Goal: Task Accomplishment & Management: Complete application form

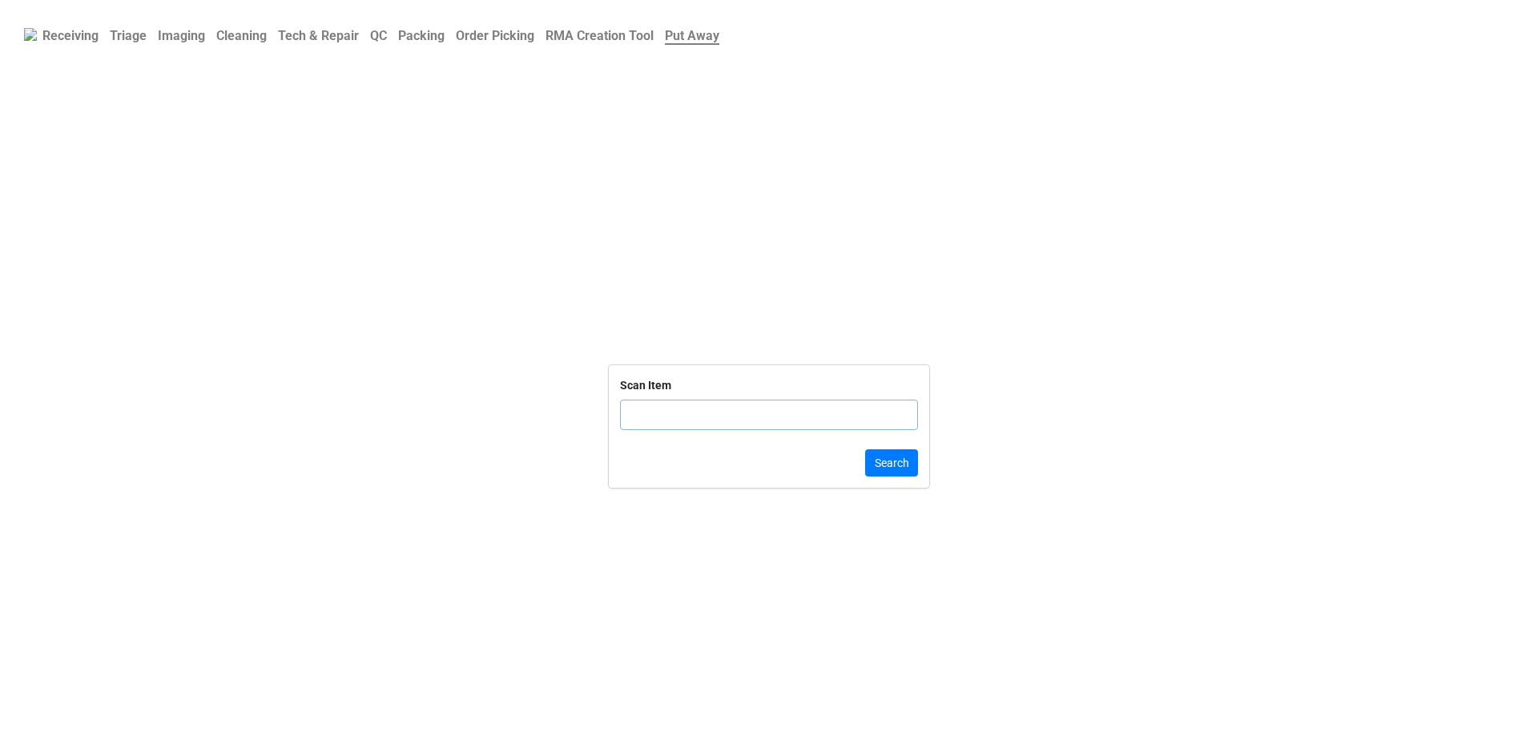
click at [699, 412] on input "text" at bounding box center [769, 415] width 298 height 30
click button "Search" at bounding box center [891, 462] width 53 height 27
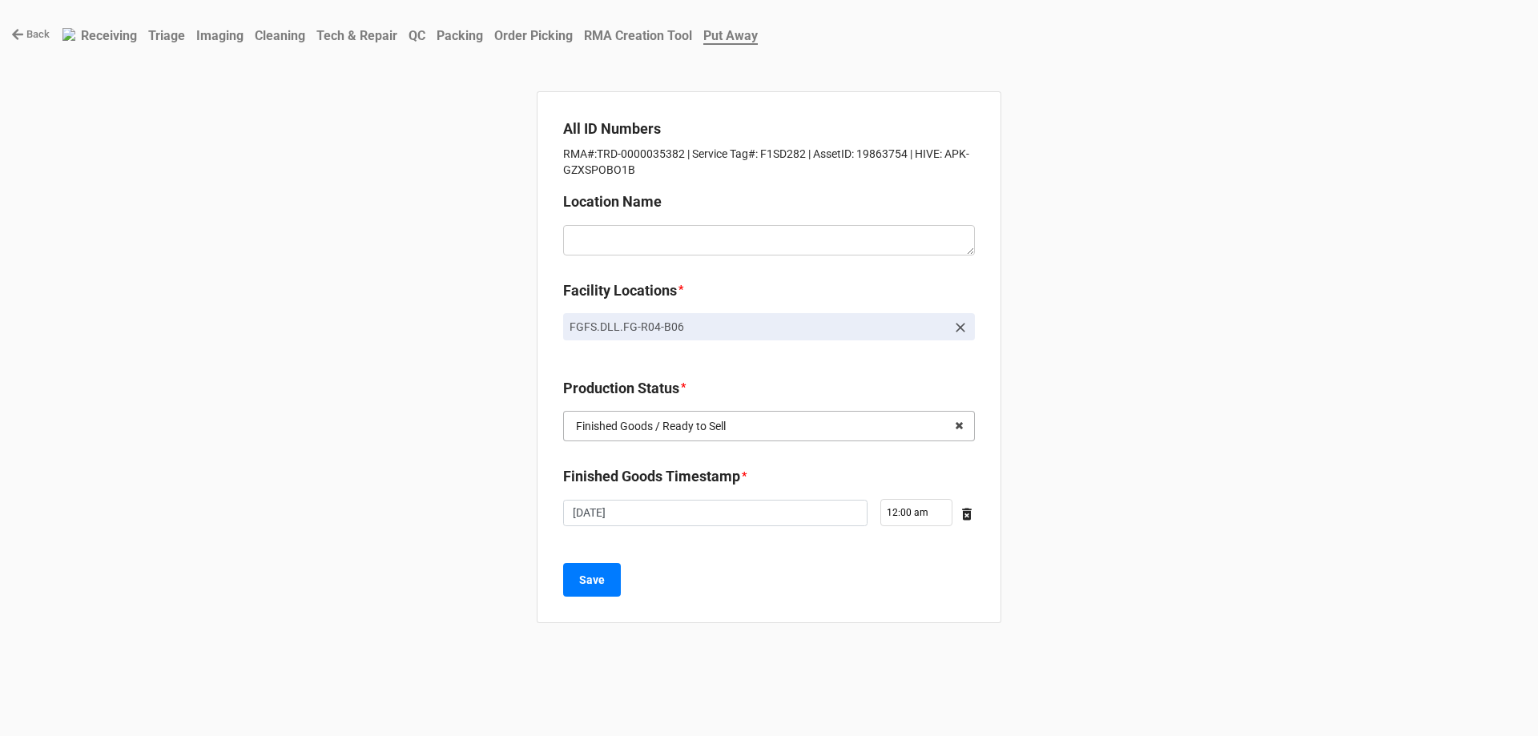
click at [819, 430] on input "text" at bounding box center [770, 426] width 410 height 29
click at [1085, 423] on div "Back Receiving Triage Imaging Cleaning Tech & Repair QC Packing Order Picking R…" at bounding box center [769, 368] width 1538 height 736
click at [610, 229] on textarea at bounding box center [769, 240] width 412 height 30
click at [471, 38] on b "Packing" at bounding box center [460, 35] width 46 height 15
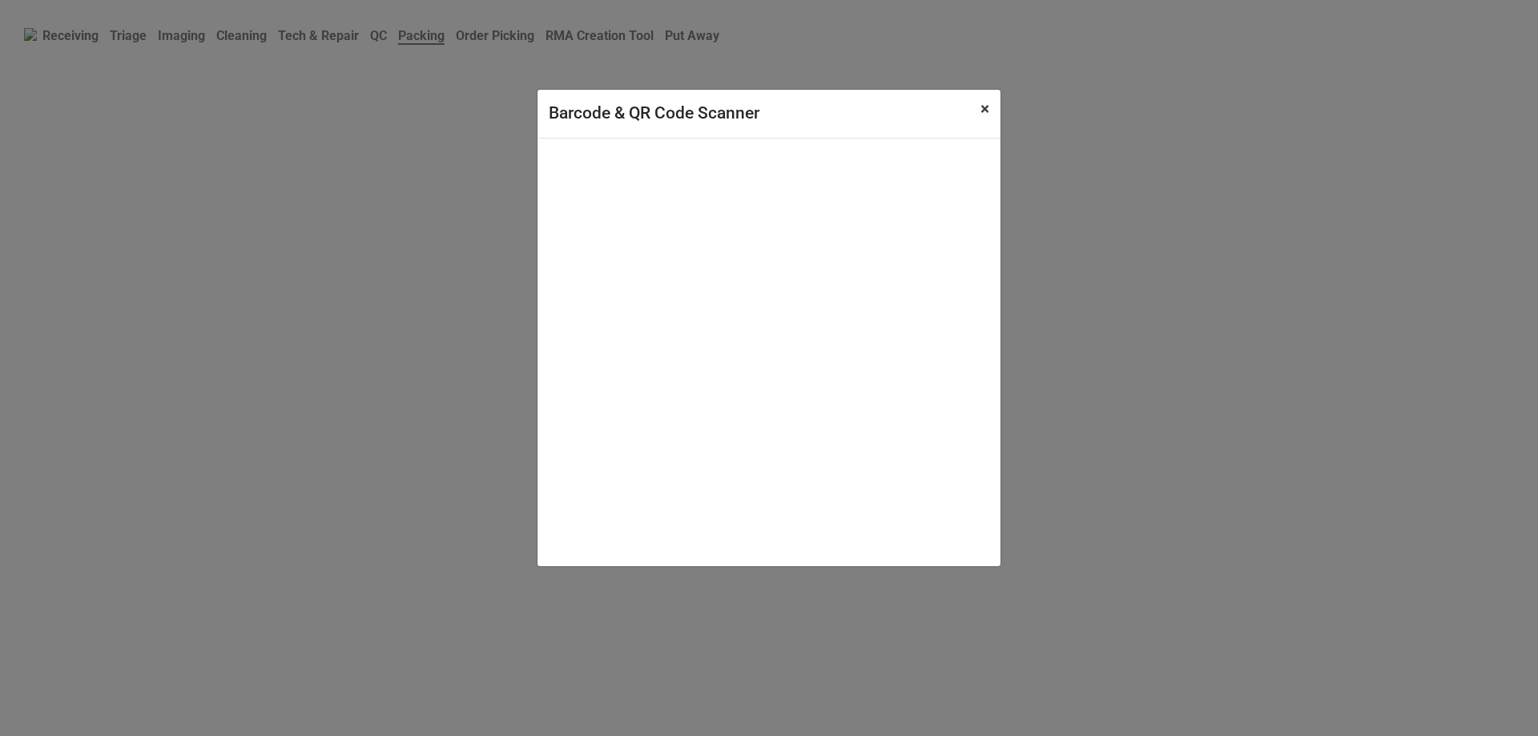
click at [985, 106] on span "×" at bounding box center [985, 108] width 9 height 19
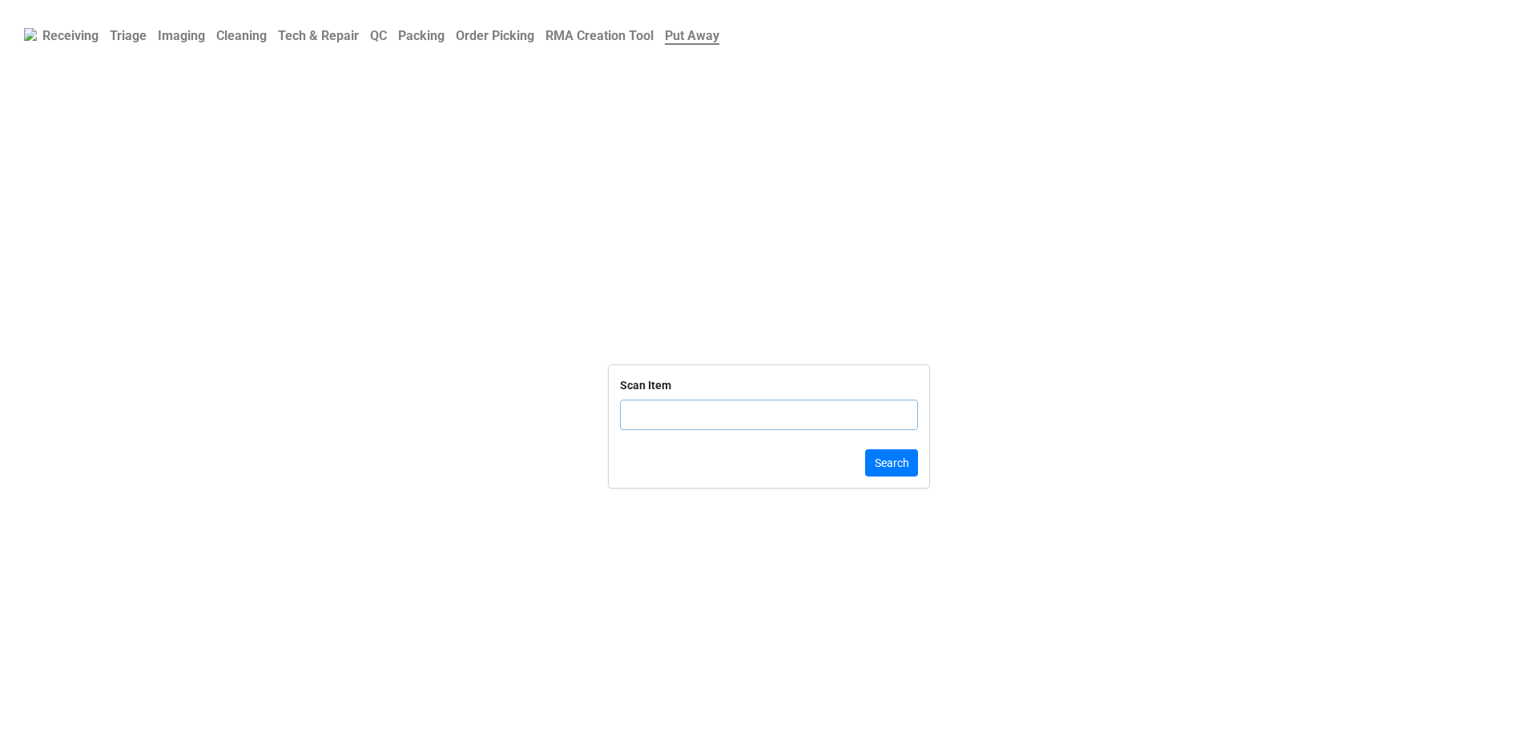
click at [727, 418] on input "text" at bounding box center [769, 415] width 298 height 30
type input "TRD-000003538"
click button "Search" at bounding box center [891, 462] width 53 height 27
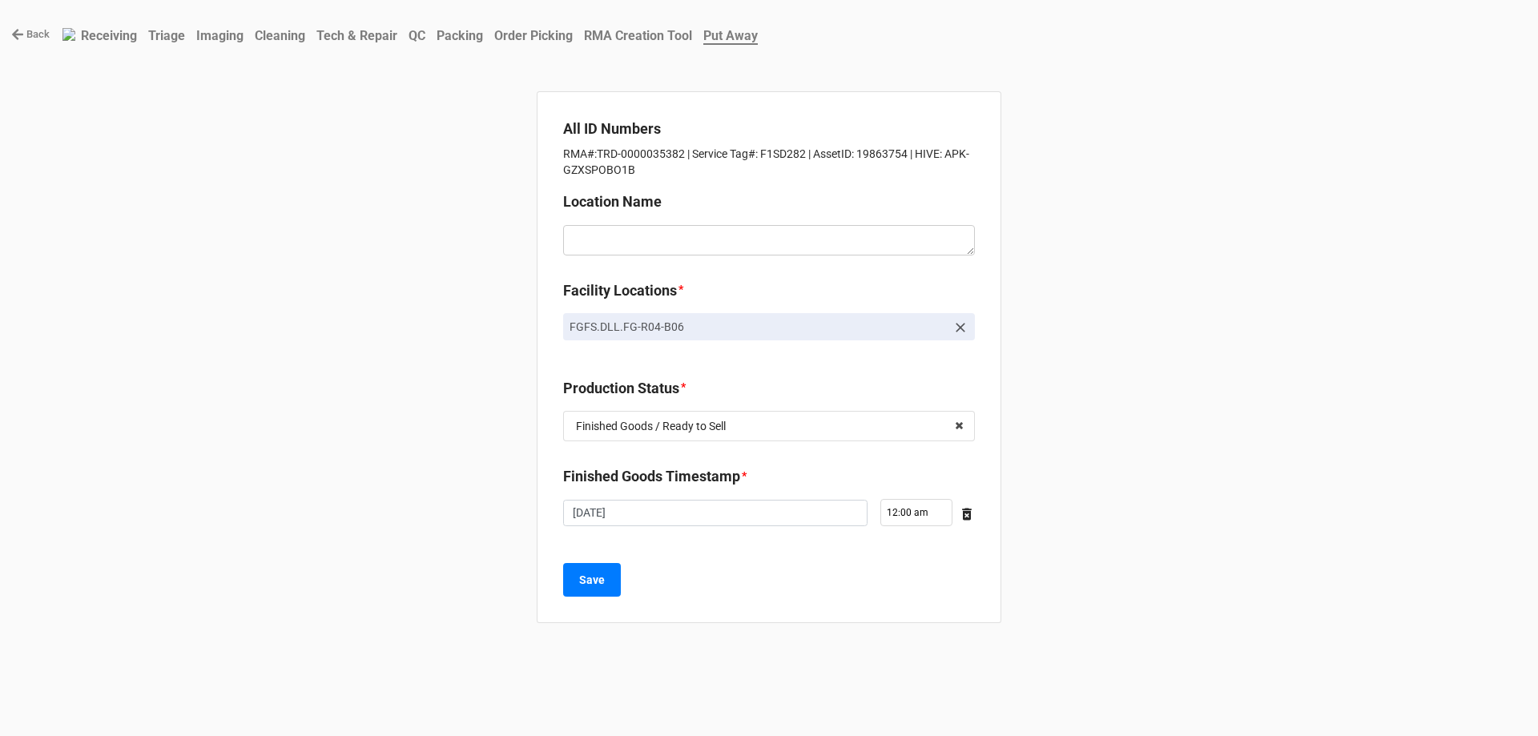
click at [548, 38] on b "Order Picking" at bounding box center [533, 35] width 79 height 15
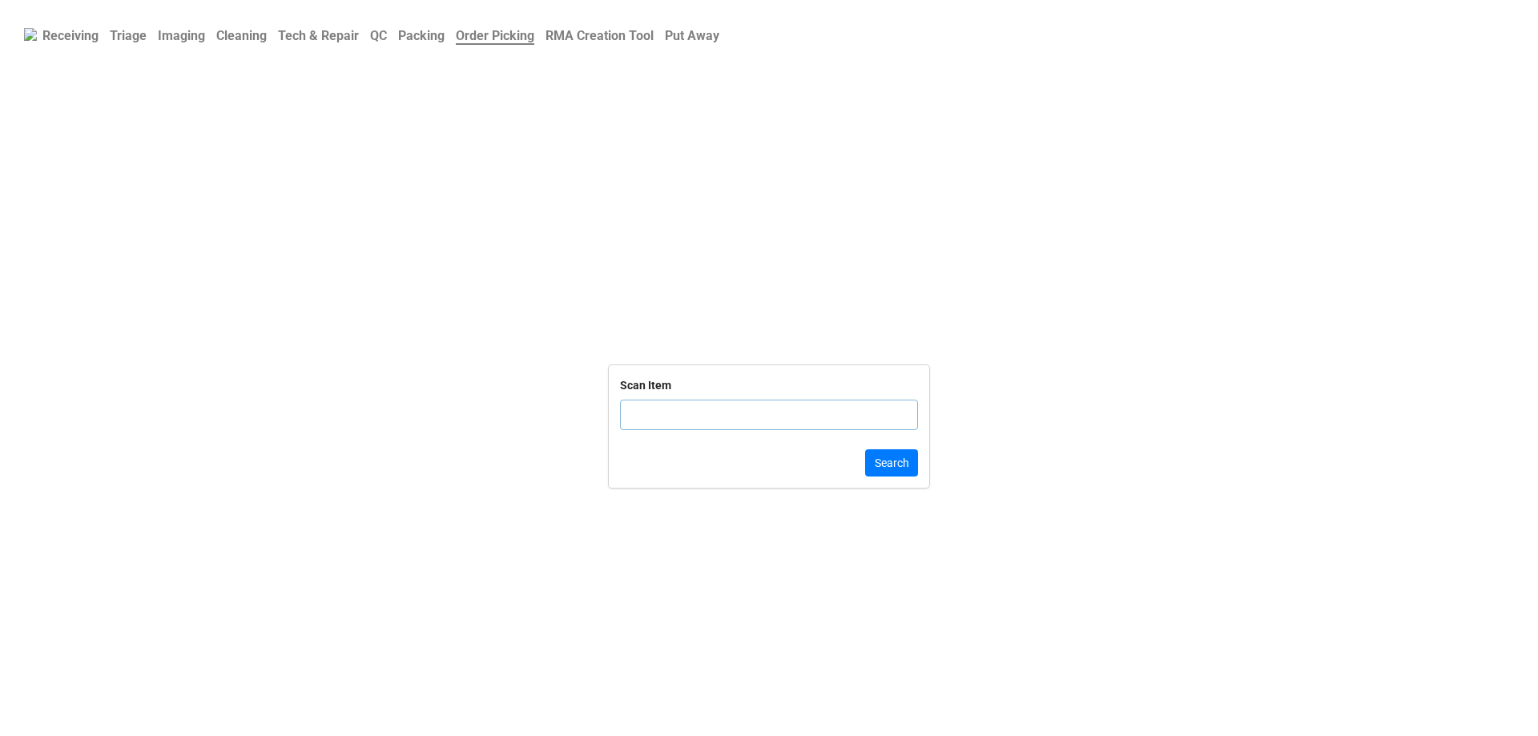
drag, startPoint x: 662, startPoint y: 417, endPoint x: 649, endPoint y: 406, distance: 17.6
click at [661, 413] on input "text" at bounding box center [769, 415] width 298 height 30
type input "TRD-00000"
click button "Search" at bounding box center [891, 462] width 53 height 27
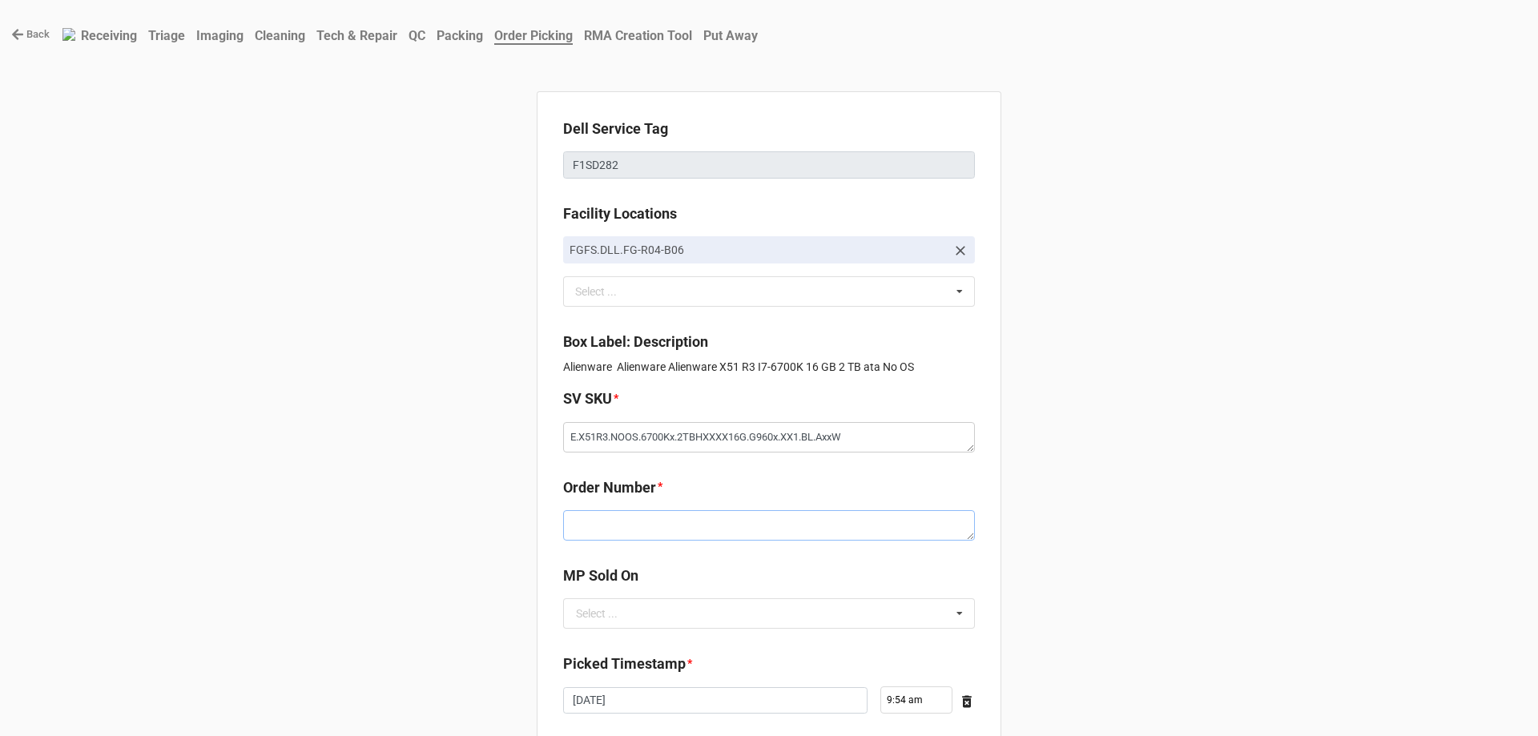
click at [625, 528] on textarea at bounding box center [769, 525] width 412 height 30
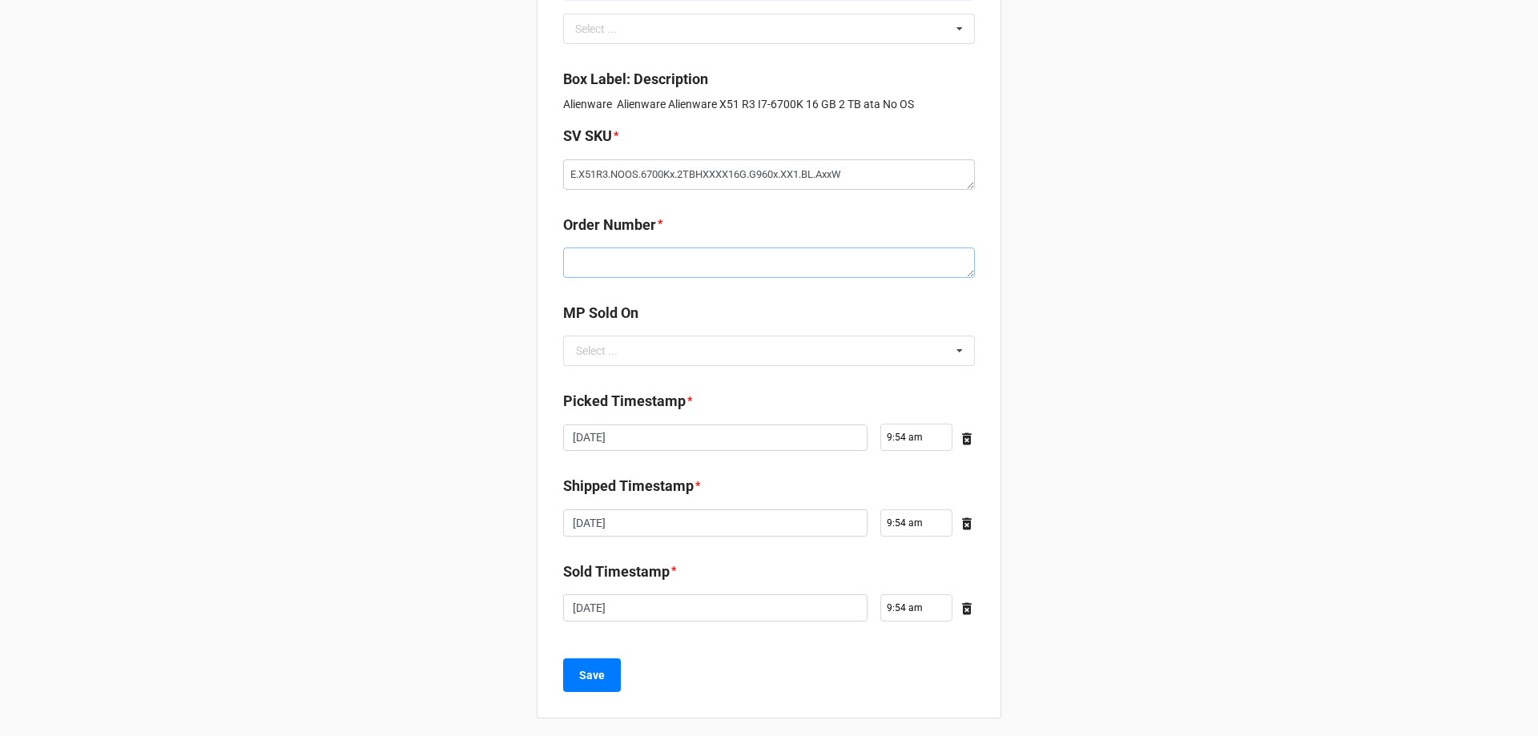
scroll to position [271, 0]
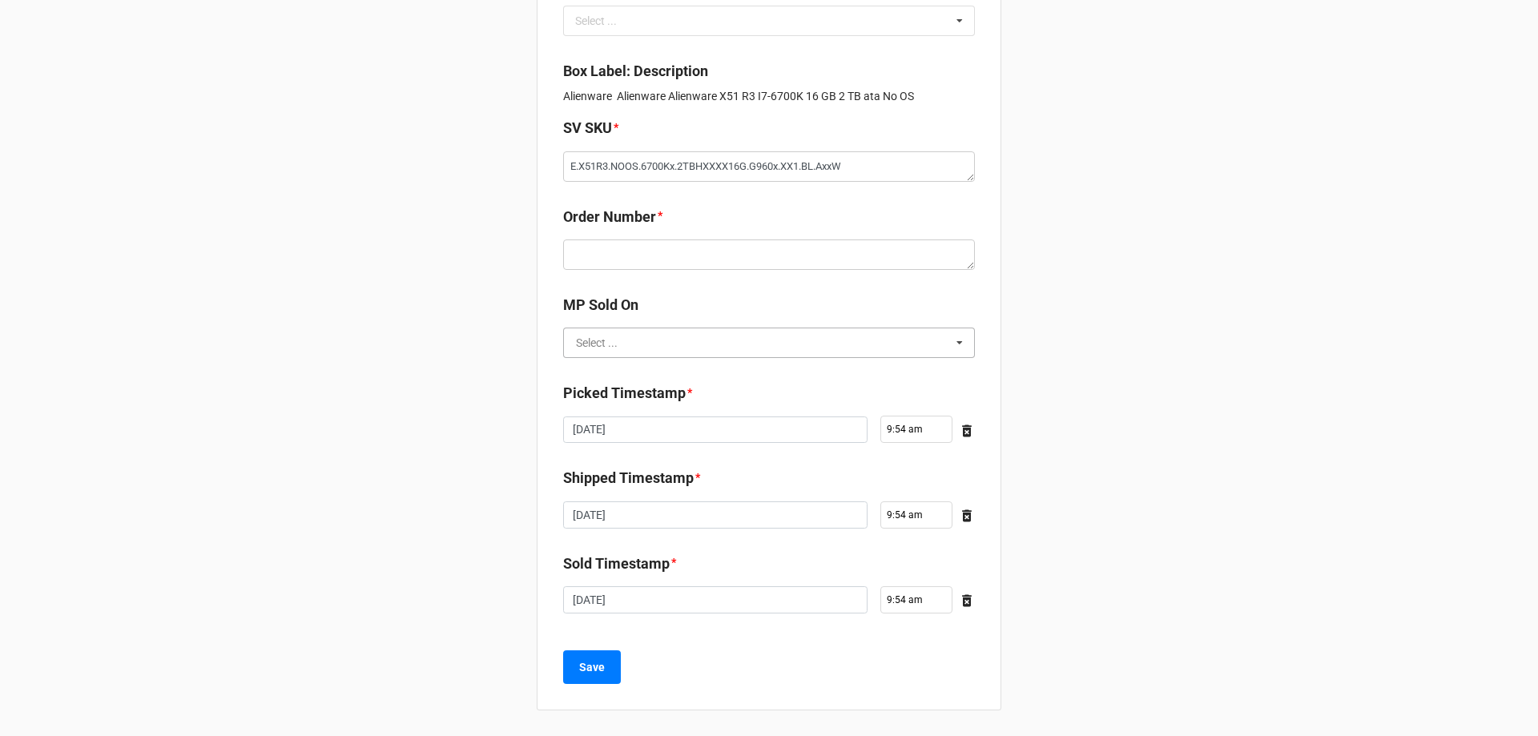
click at [660, 338] on input "text" at bounding box center [770, 342] width 410 height 29
click at [653, 373] on div "D2C" at bounding box center [769, 372] width 410 height 30
click at [602, 255] on textarea at bounding box center [769, 255] width 412 height 30
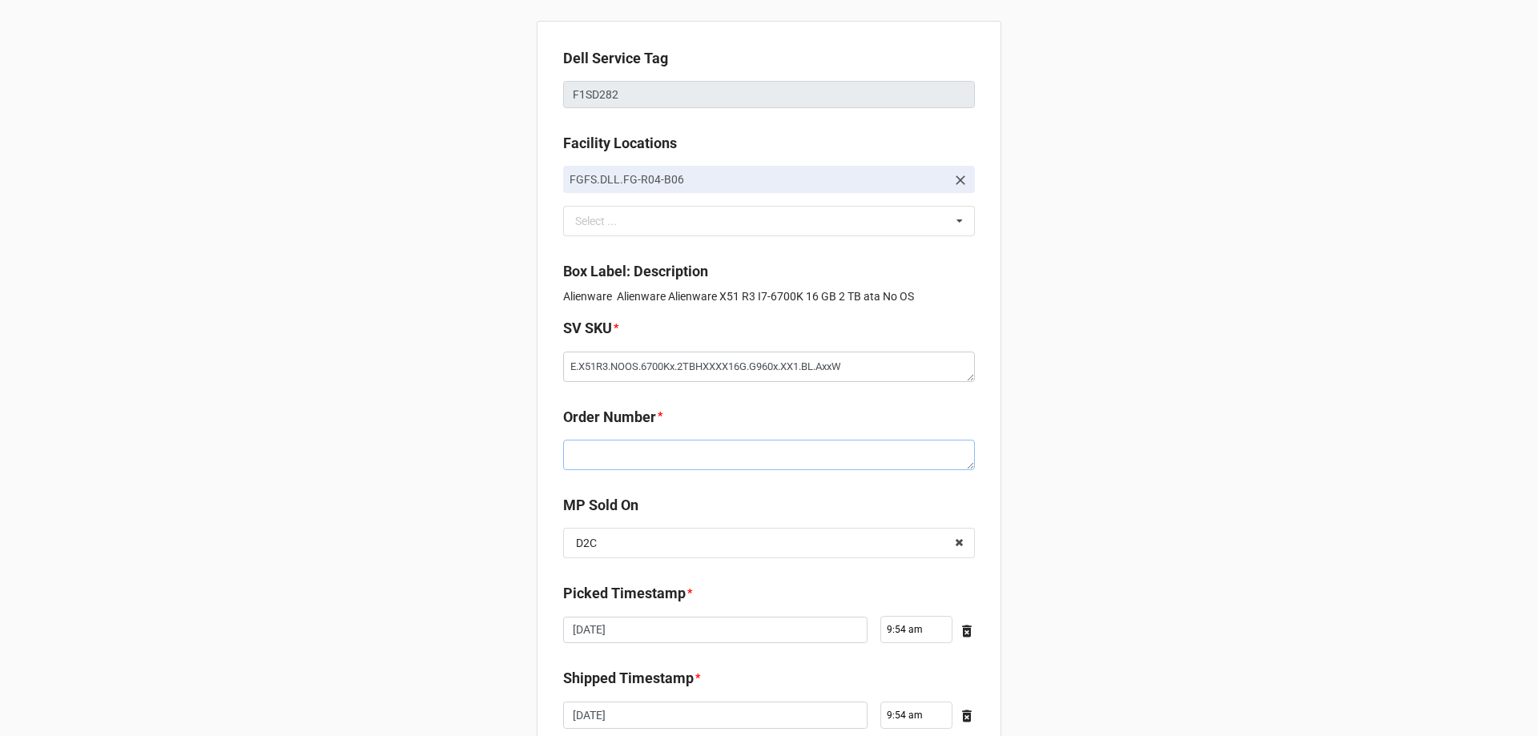
scroll to position [0, 0]
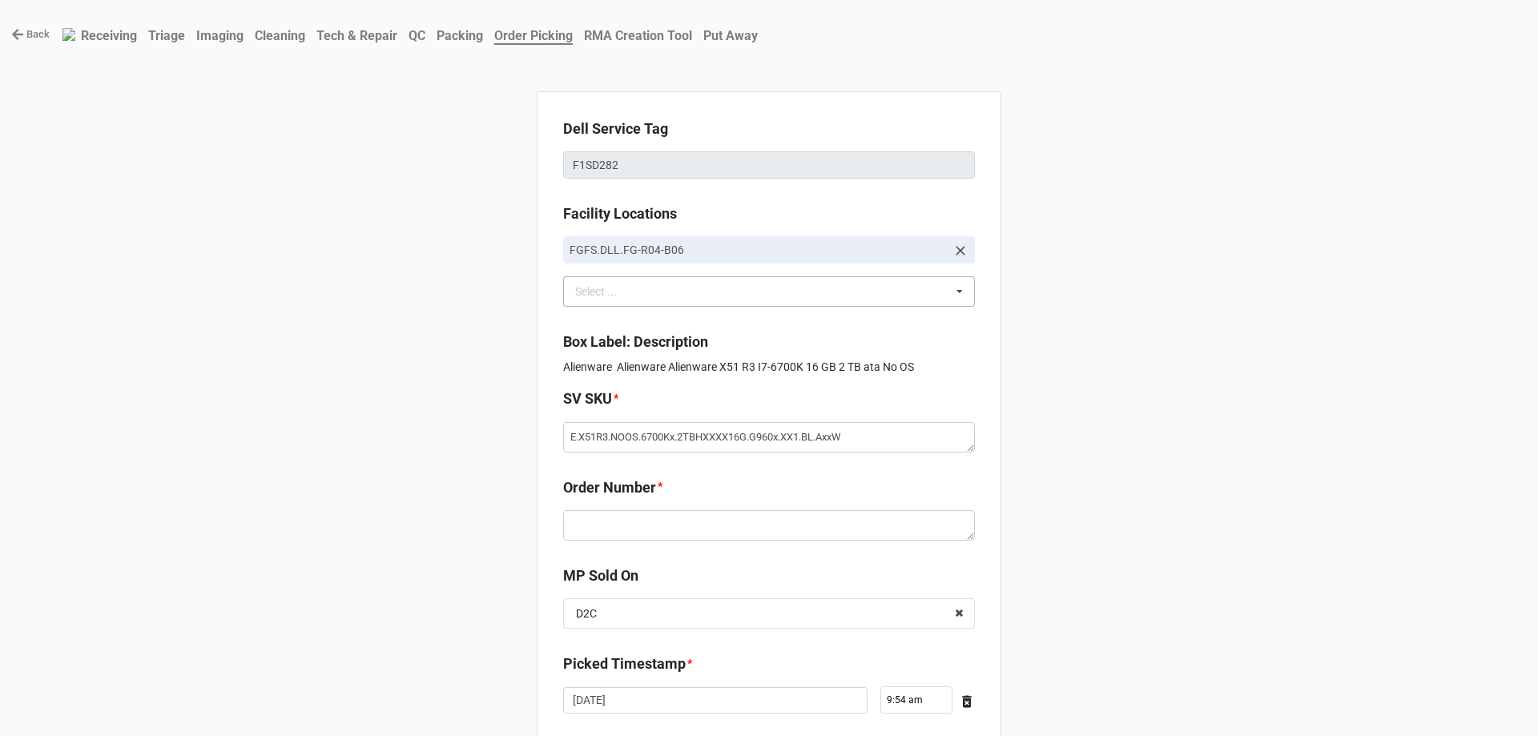
click at [747, 303] on div "Select ... No results found." at bounding box center [769, 291] width 412 height 30
click at [1190, 315] on div "Back Receiving Triage Imaging Cleaning Tech & Repair QC Packing Order Picking R…" at bounding box center [769, 503] width 1538 height 1007
drag, startPoint x: 673, startPoint y: 513, endPoint x: 703, endPoint y: 538, distance: 38.7
click at [676, 514] on textarea at bounding box center [769, 525] width 412 height 30
click at [639, 292] on div "Select ... BLANCCO.SERVER C-A10AB032 C-A10AB101 C-A10AB113 C-A10AB119-A C-A10AB…" at bounding box center [769, 291] width 412 height 30
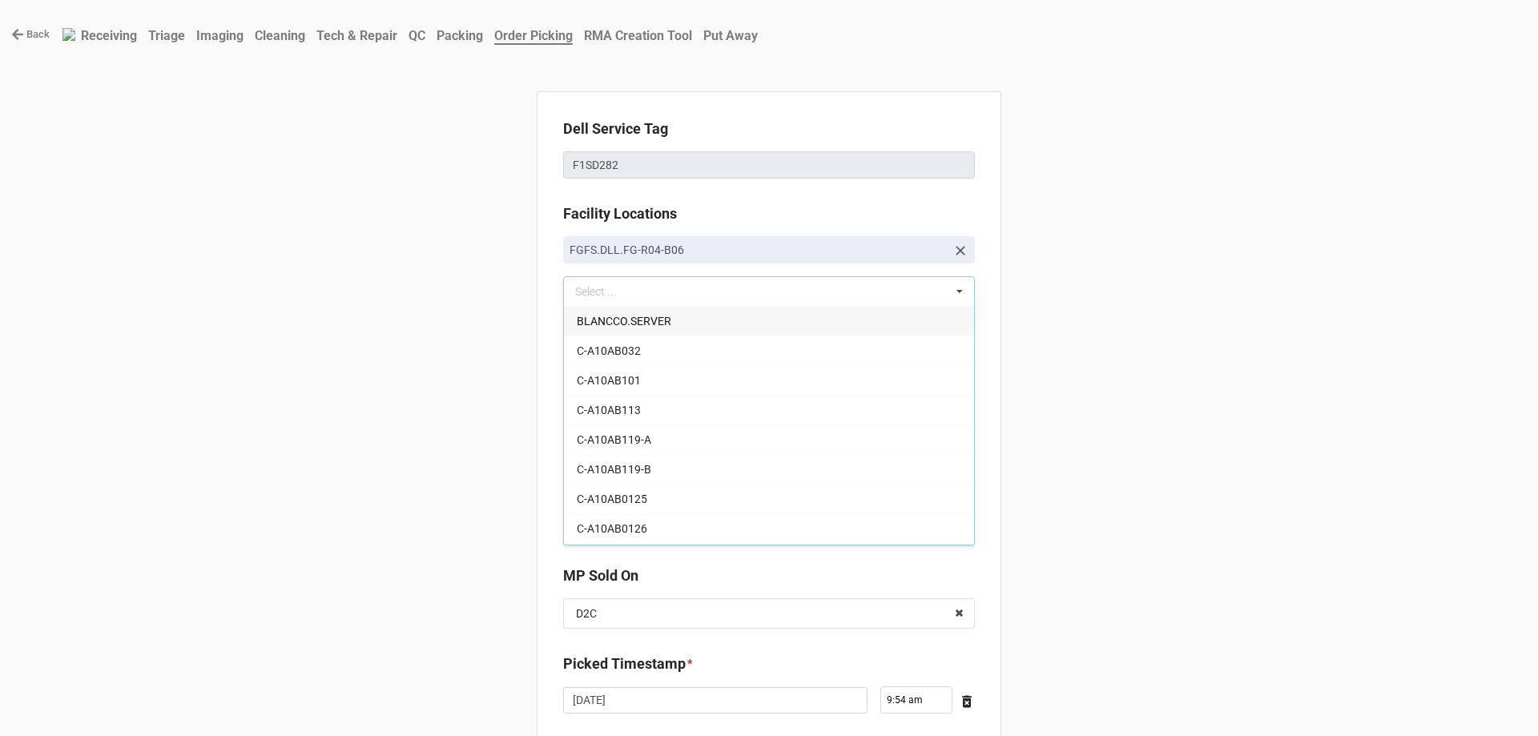
click at [1251, 364] on div "Back Receiving Triage Imaging Cleaning Tech & Repair QC Packing Order Picking R…" at bounding box center [769, 503] width 1538 height 1007
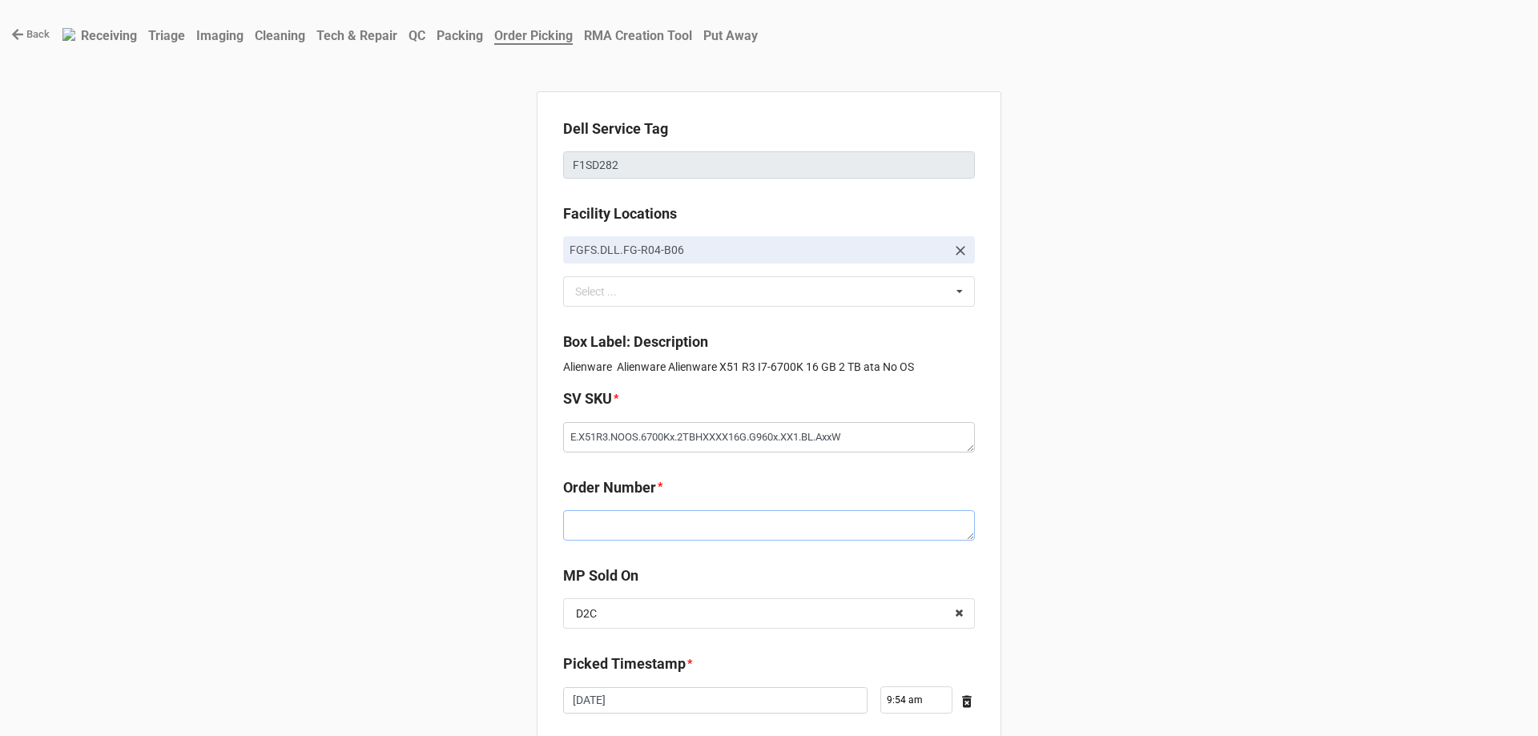
click at [684, 530] on textarea at bounding box center [769, 525] width 412 height 30
paste textarea "5034646"
type textarea "x"
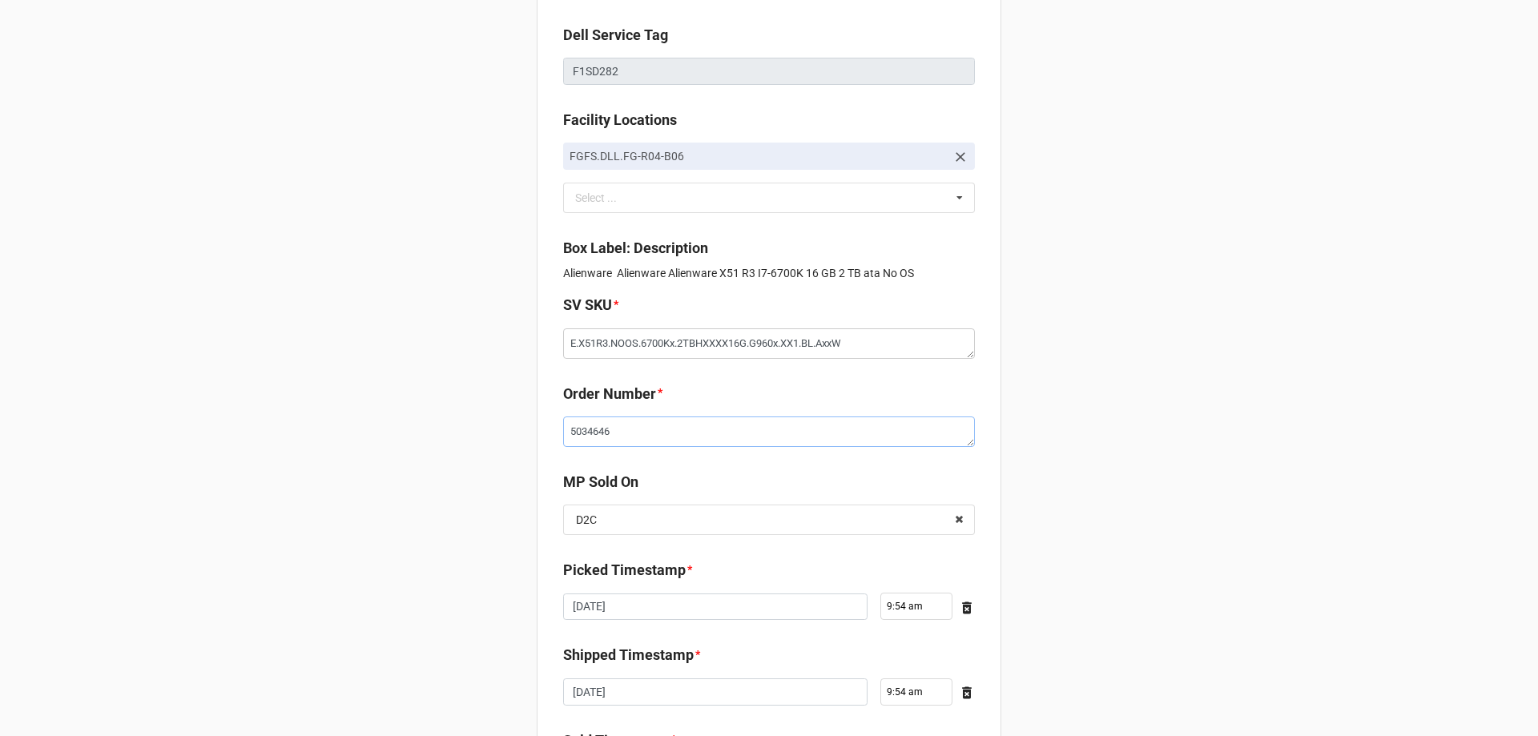
scroll to position [271, 0]
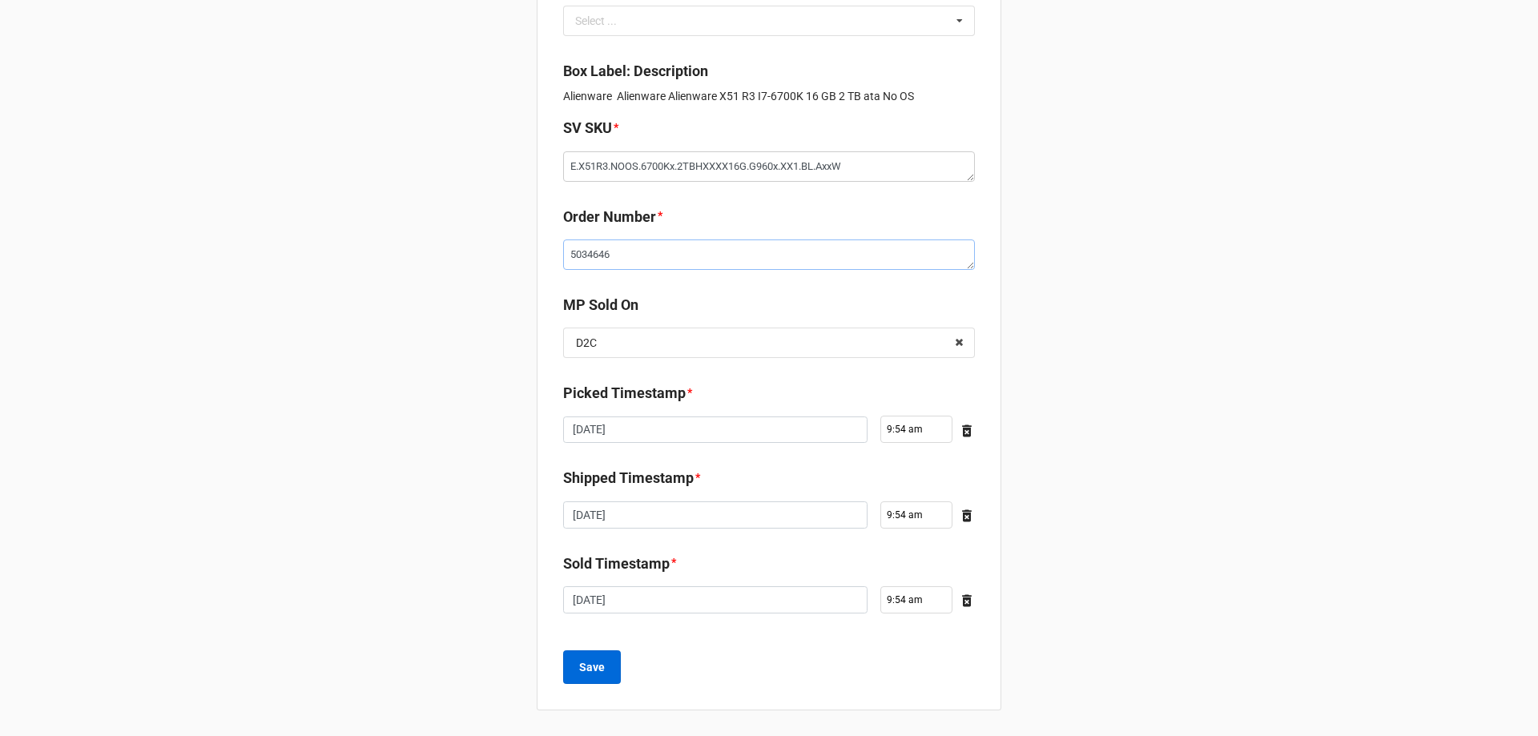
type textarea "5034646"
click at [583, 665] on b "Save" at bounding box center [592, 667] width 26 height 17
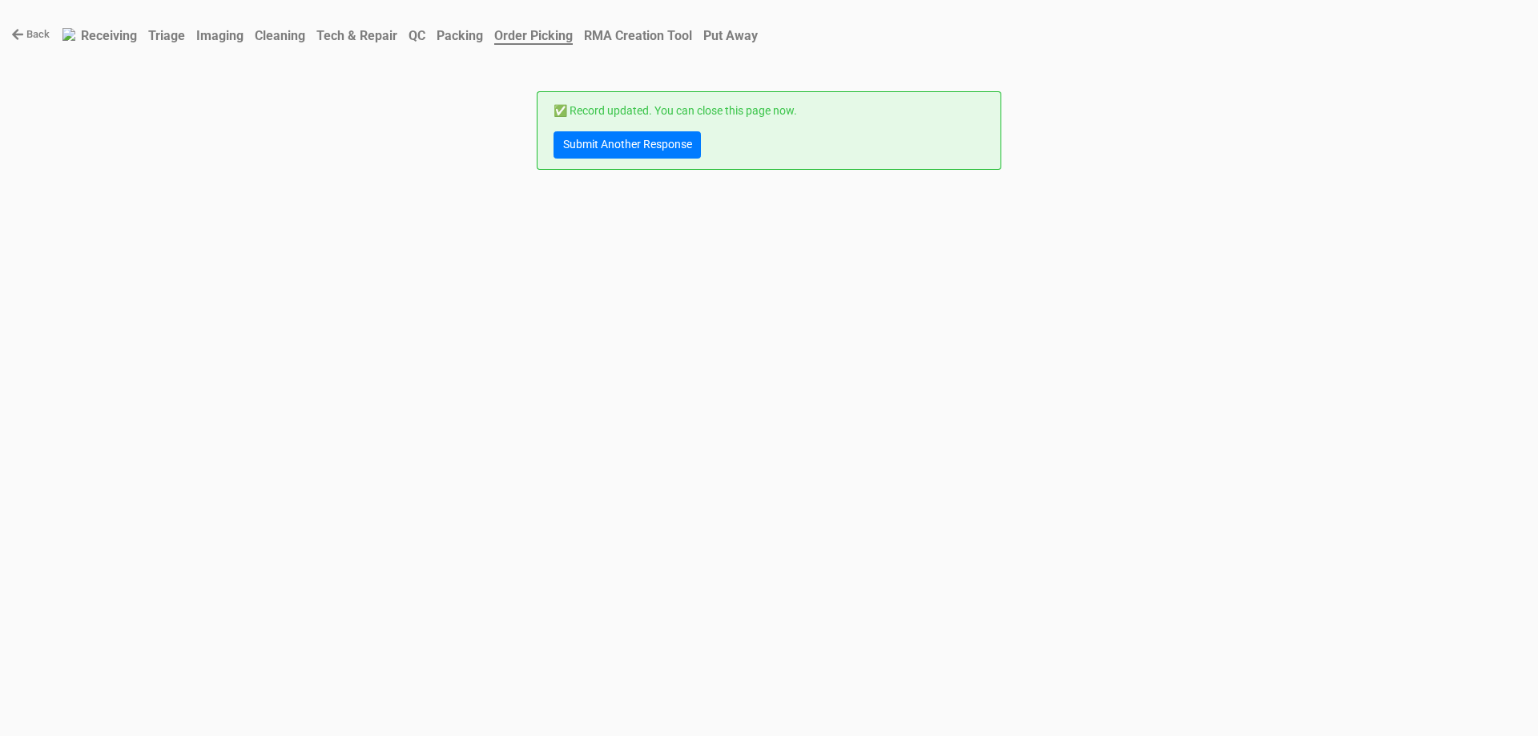
scroll to position [0, 0]
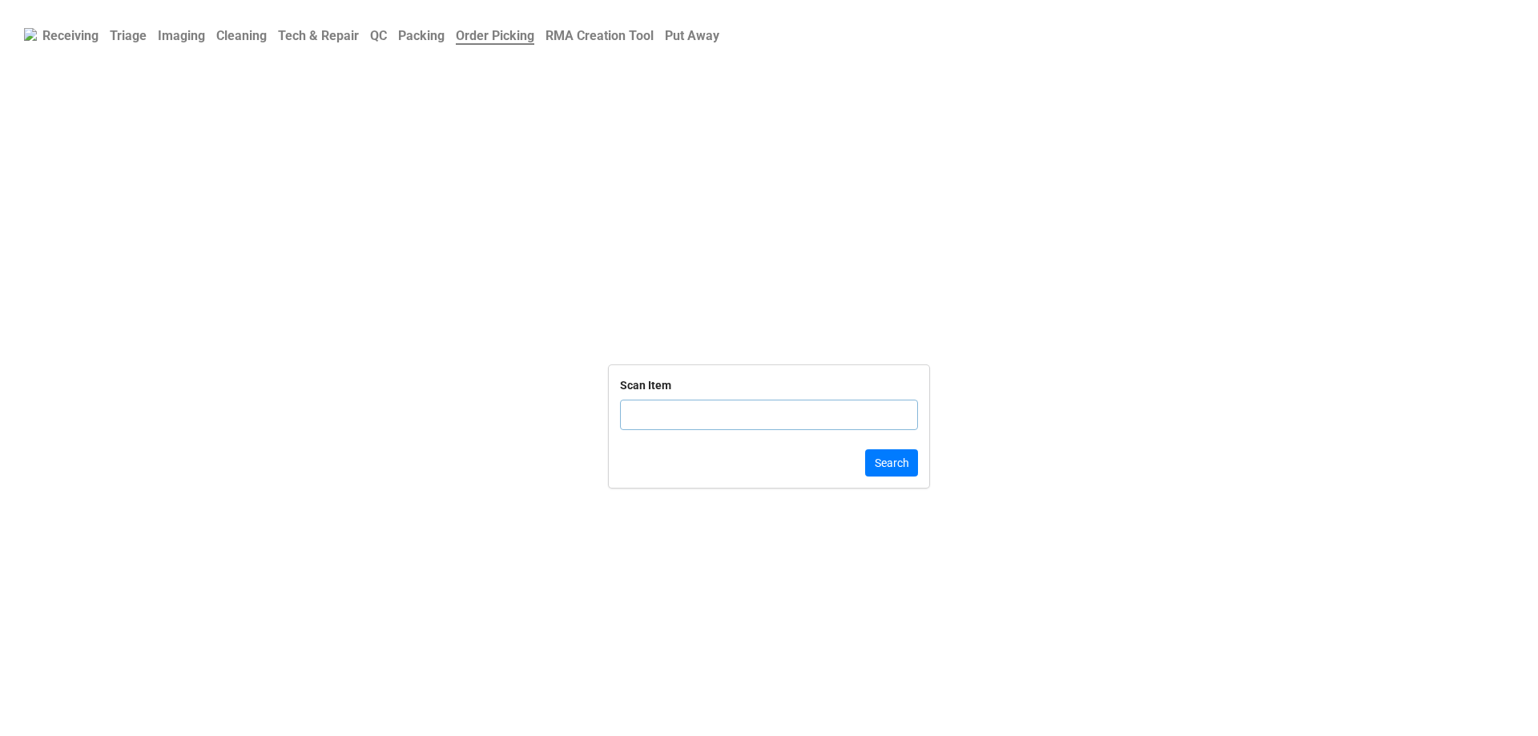
click at [654, 411] on input "text" at bounding box center [769, 415] width 298 height 30
type input "TRD-0000"
click button "Search" at bounding box center [891, 462] width 53 height 27
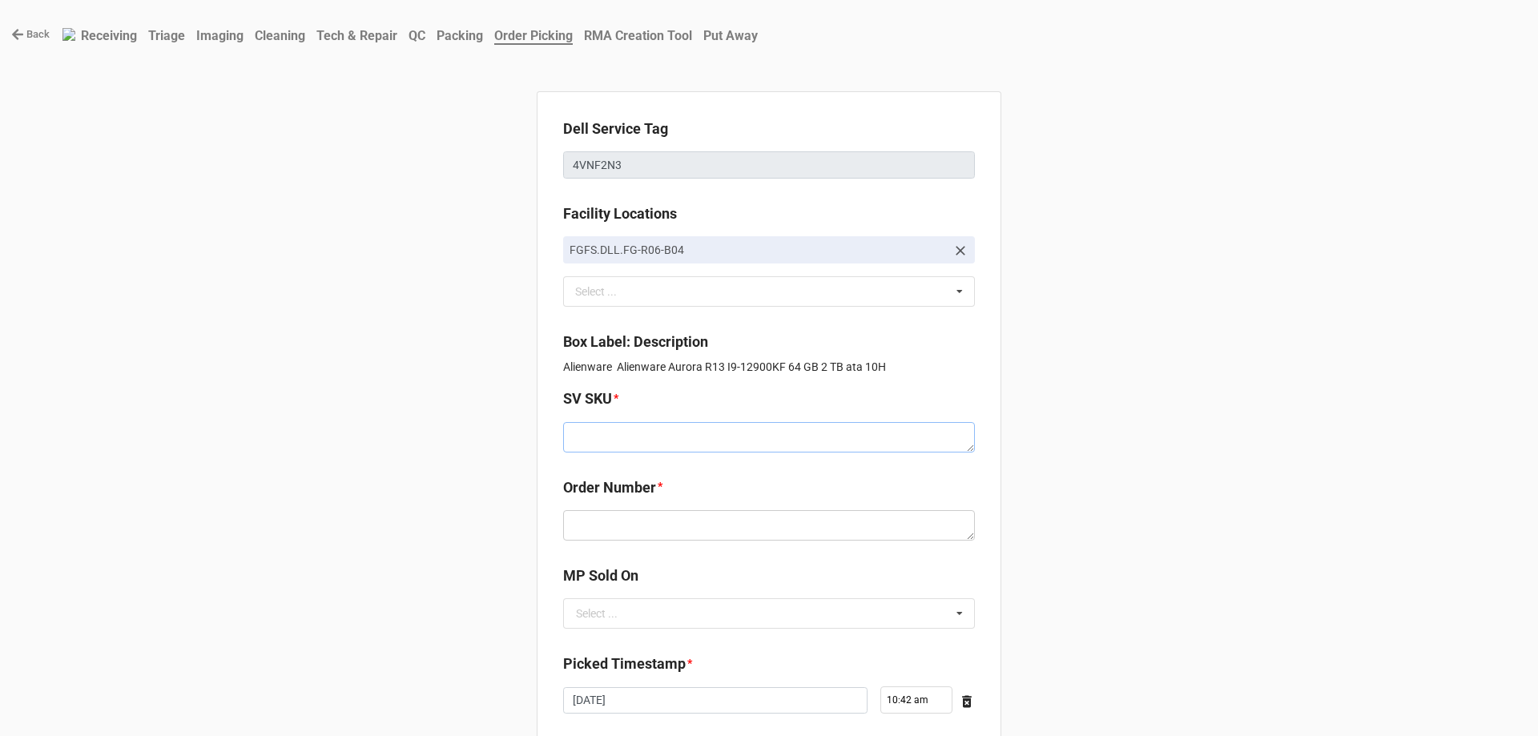
click at [648, 440] on textarea at bounding box center [769, 437] width 412 height 30
click at [589, 523] on textarea at bounding box center [769, 525] width 412 height 30
paste textarea "5034705"
type textarea "x"
type textarea "5034705"
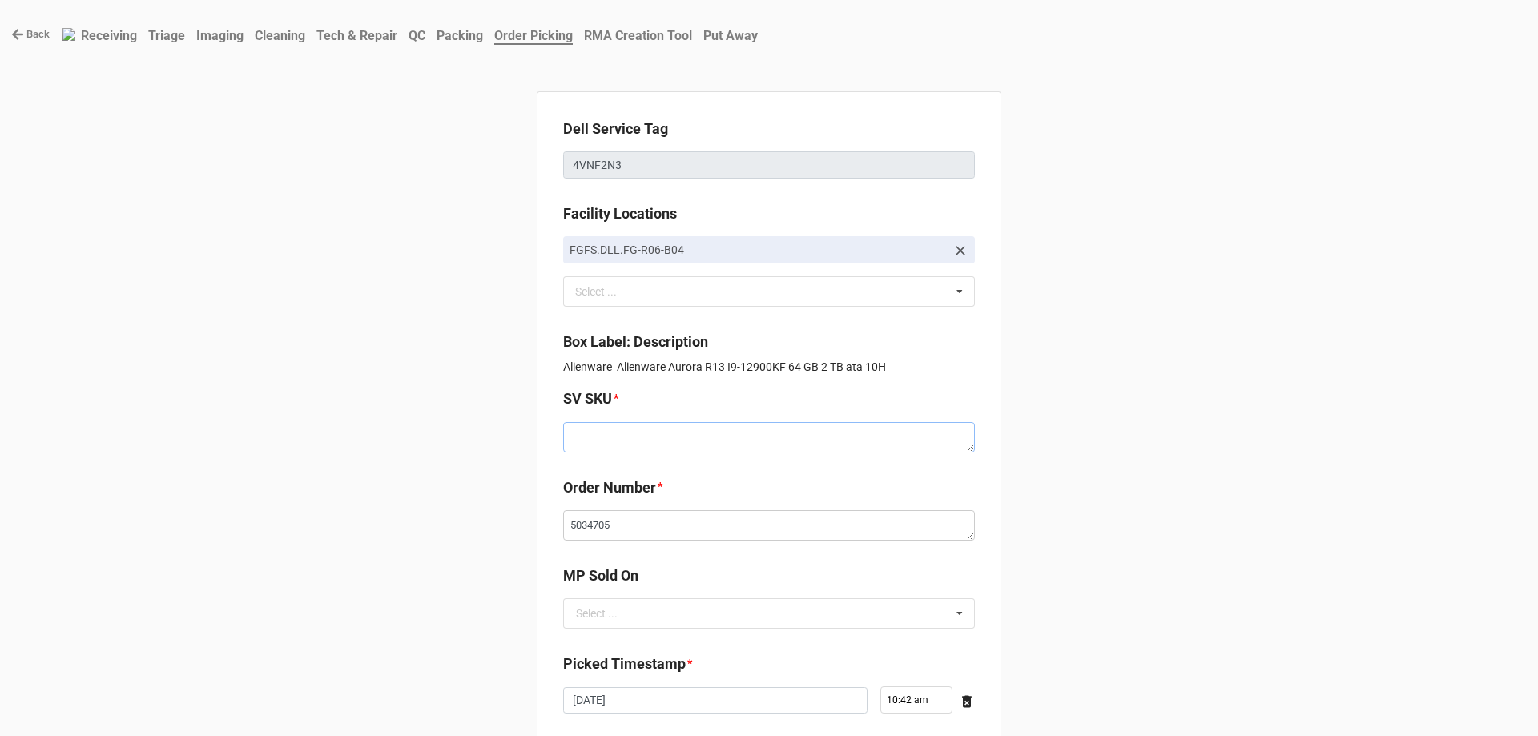
click at [712, 437] on textarea at bounding box center [769, 437] width 412 height 30
paste textarea "E.AUR13.W10H.1290KF.2TBH1TBS64G.G3090.Xx1.WH.BxxW"
type textarea "x"
type textarea "E.AUR13.W10H.1290KF.2TBH1TBS64G.G3090.Xx1.WH.BxxW"
click at [655, 618] on input "text" at bounding box center [770, 613] width 410 height 29
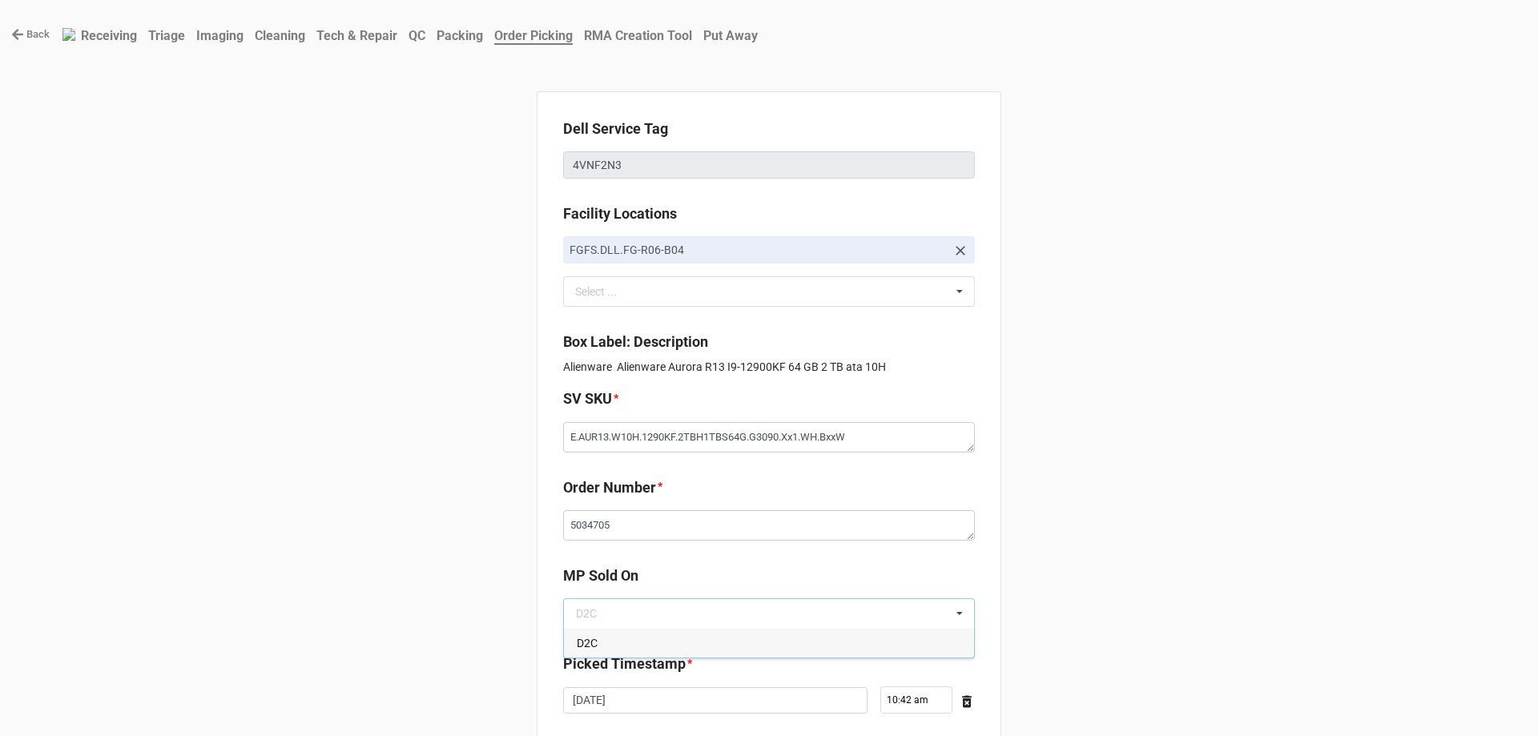
click at [727, 645] on div "D2C" at bounding box center [769, 643] width 410 height 30
type textarea "x"
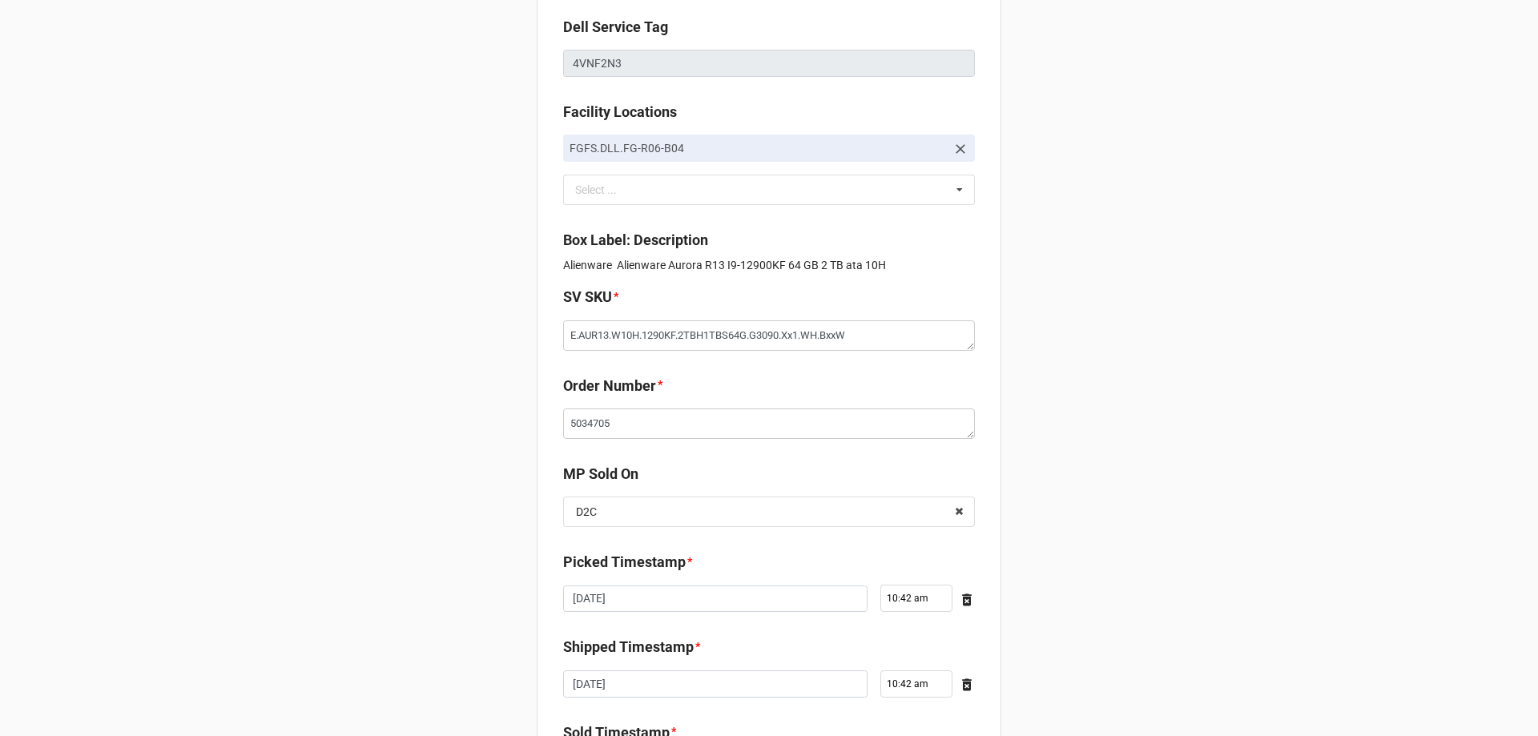
scroll to position [271, 0]
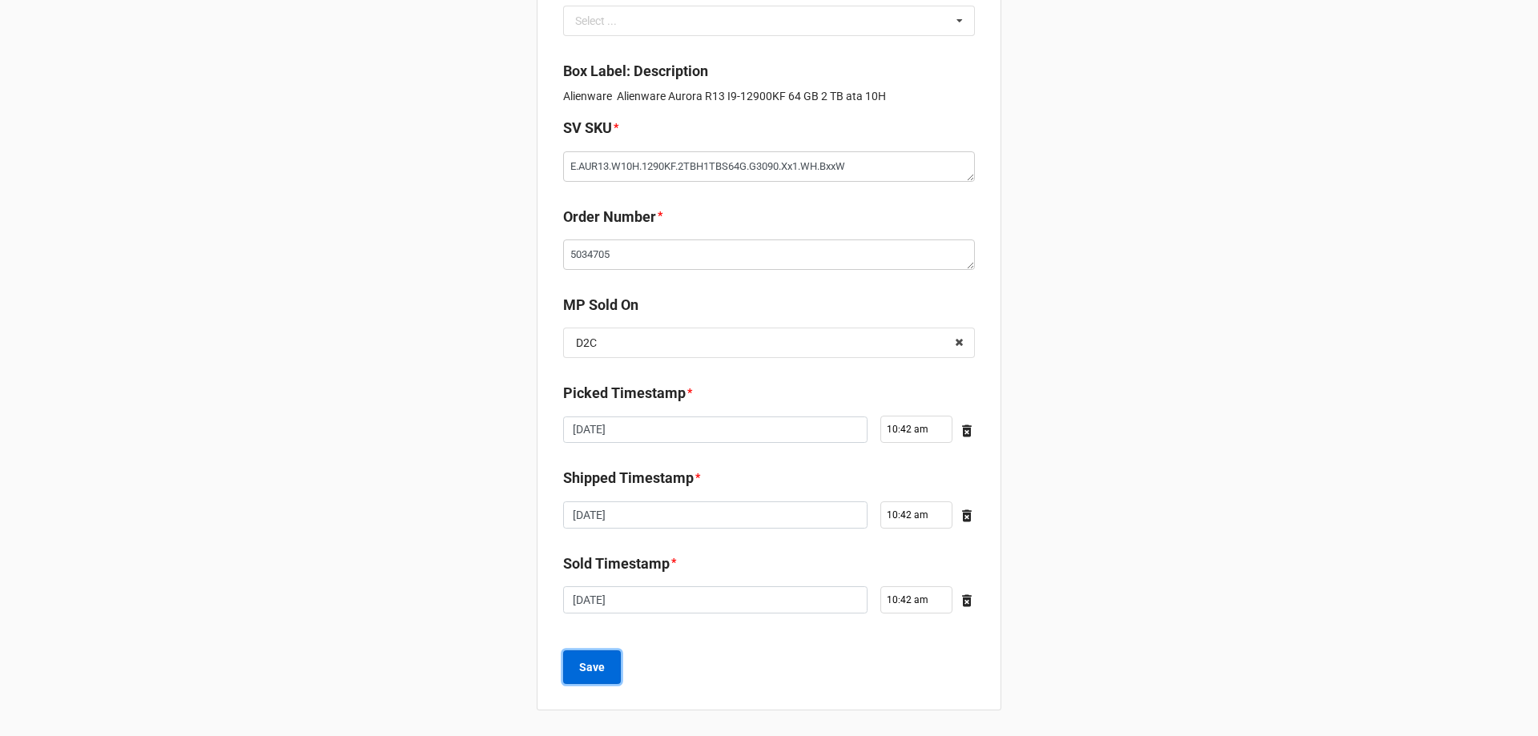
click at [582, 670] on b "Save" at bounding box center [592, 667] width 26 height 17
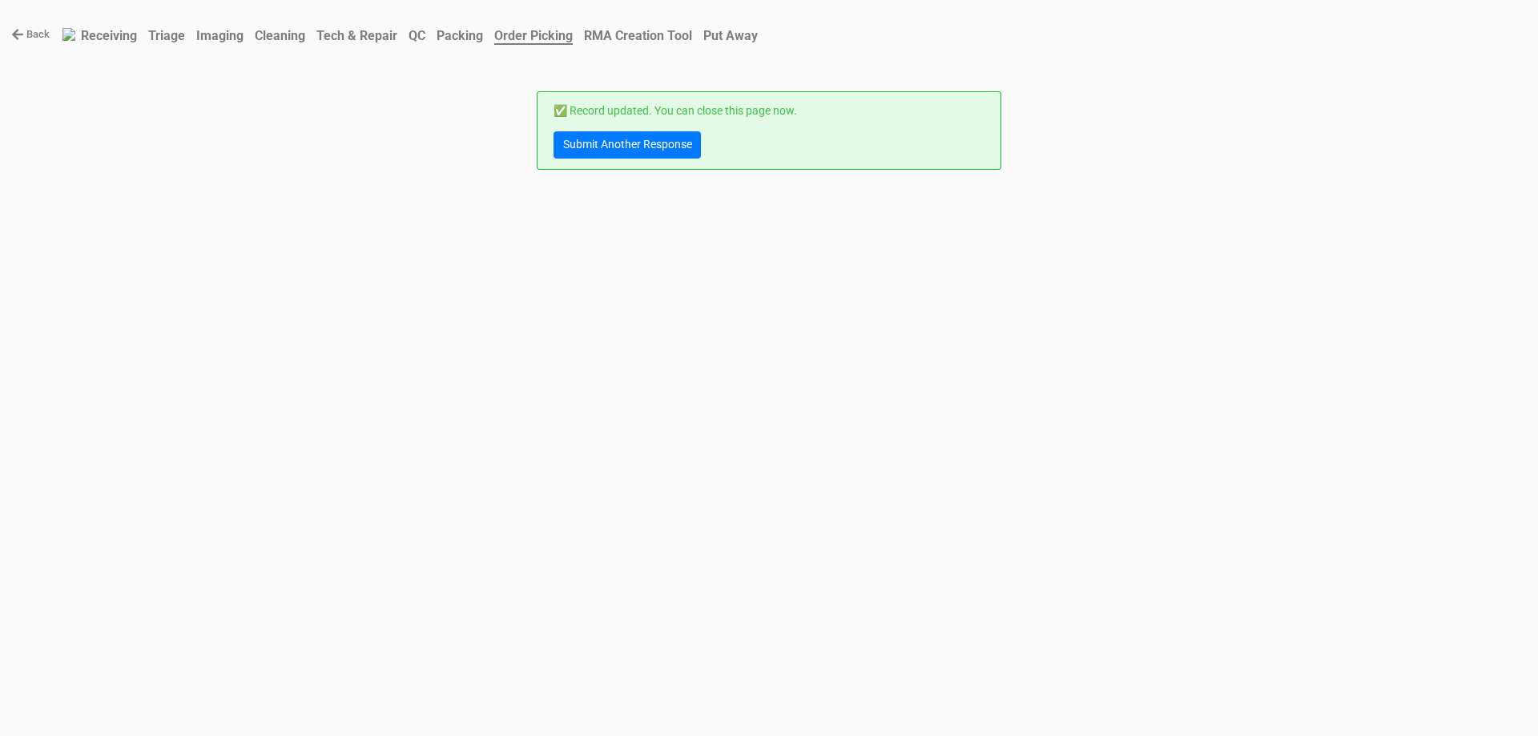
scroll to position [0, 0]
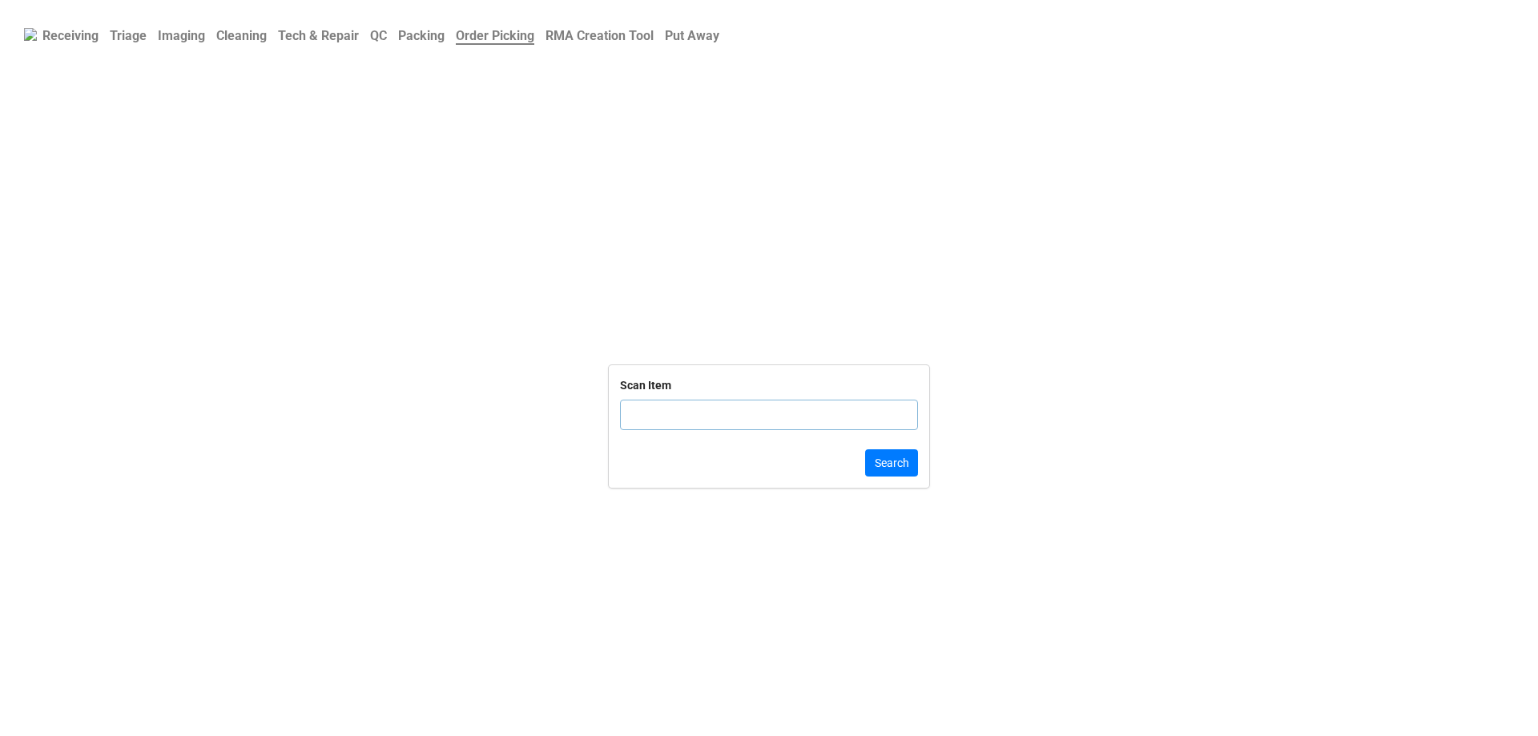
click at [686, 418] on input "text" at bounding box center [769, 415] width 298 height 30
click button "Search" at bounding box center [891, 462] width 53 height 27
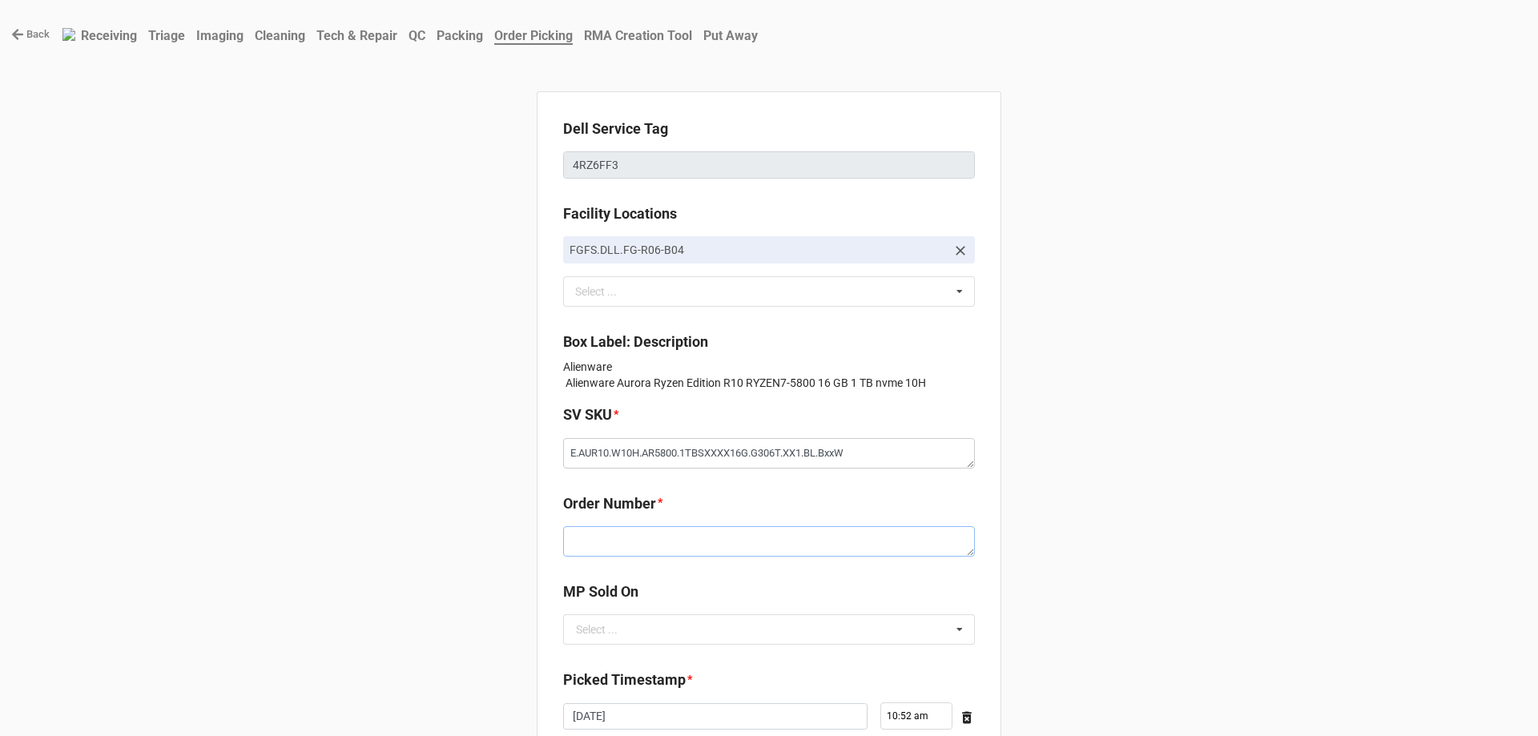
click at [630, 542] on textarea at bounding box center [769, 541] width 412 height 30
paste textarea "5034677"
type textarea "x"
type textarea "5034677"
click at [871, 638] on input "text" at bounding box center [770, 629] width 410 height 29
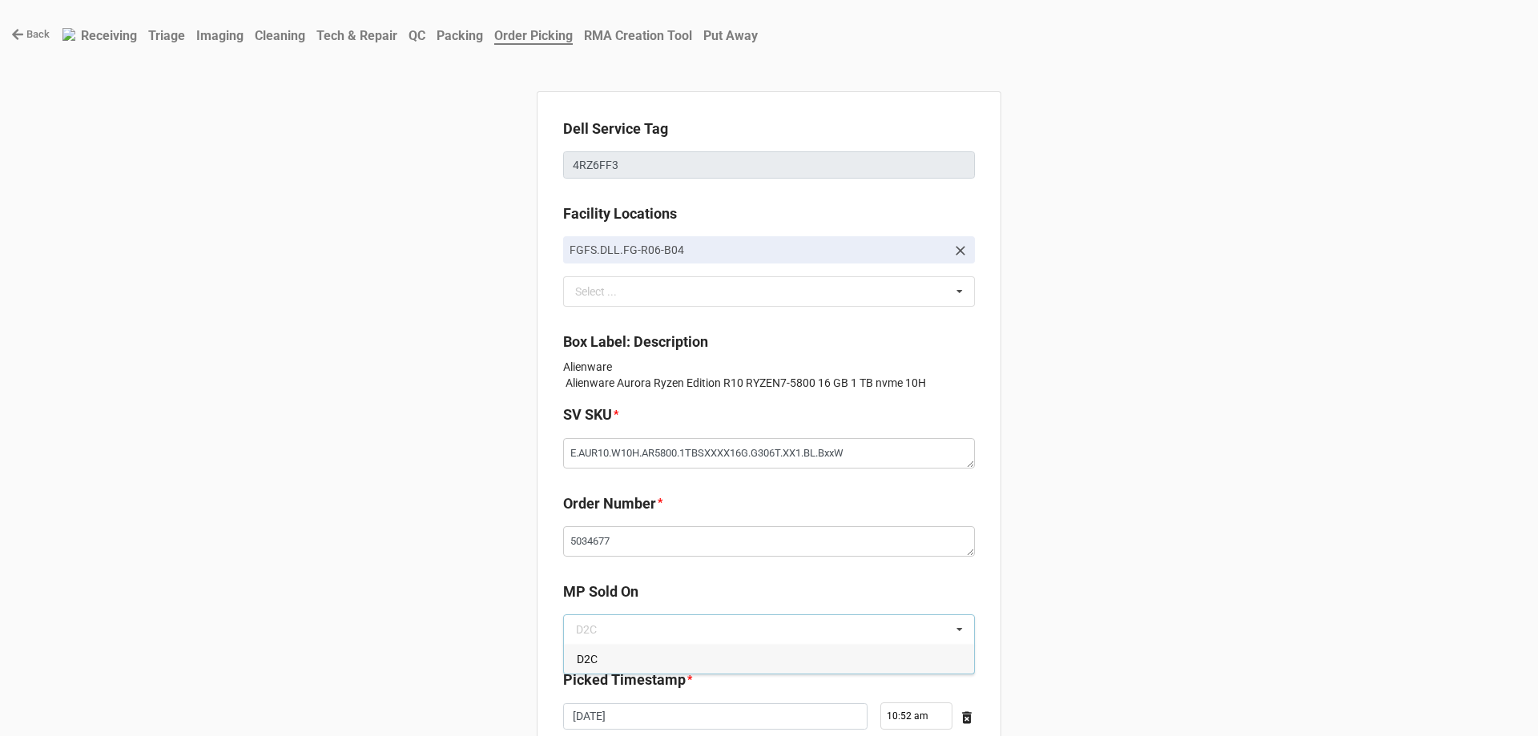
click at [595, 656] on div "D2C" at bounding box center [769, 659] width 410 height 30
type textarea "x"
click at [852, 586] on b "MP Sold On" at bounding box center [769, 595] width 412 height 28
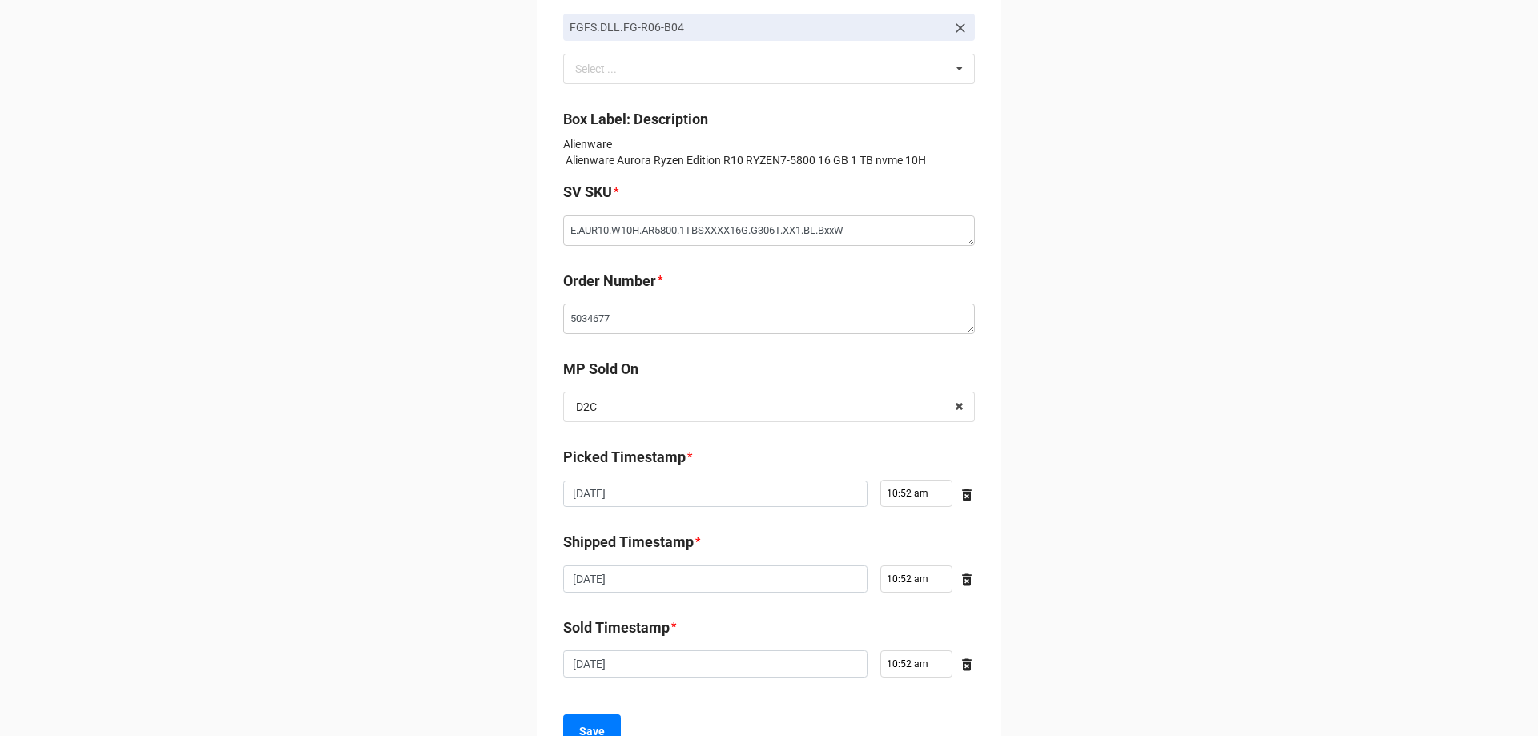
scroll to position [287, 0]
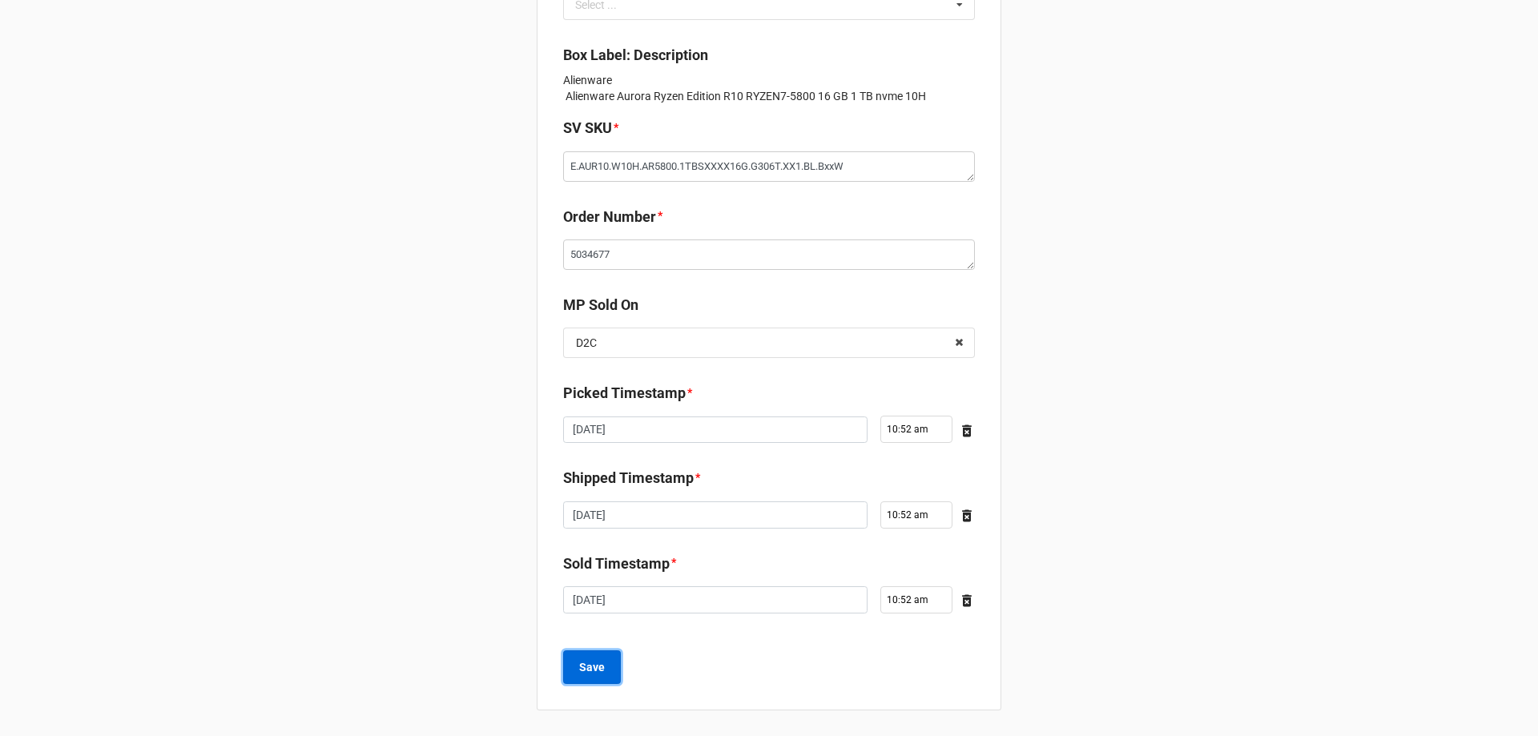
click at [597, 673] on b "Save" at bounding box center [592, 667] width 26 height 17
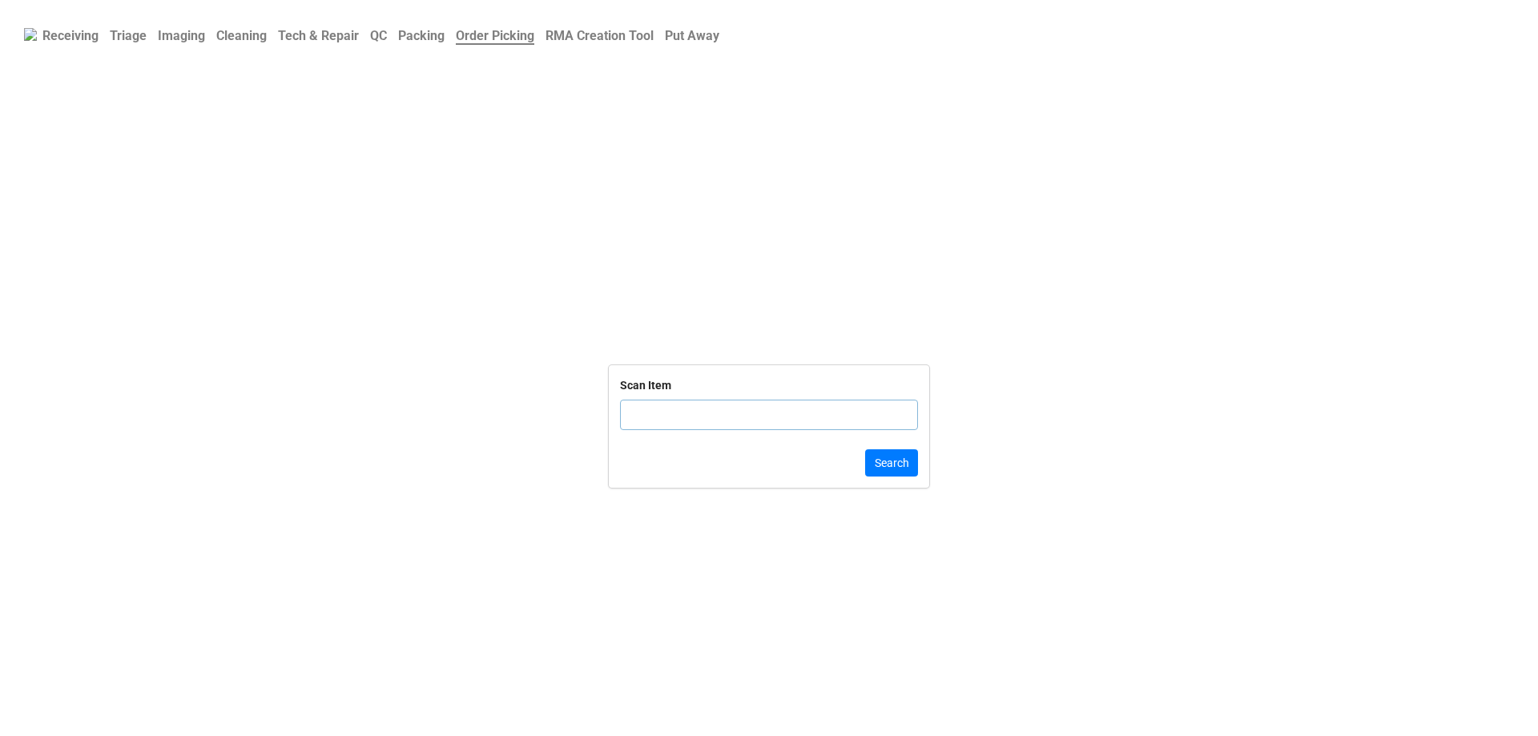
click at [695, 411] on input "text" at bounding box center [769, 415] width 298 height 30
type input "TRD-000003"
click button "Search" at bounding box center [891, 462] width 53 height 27
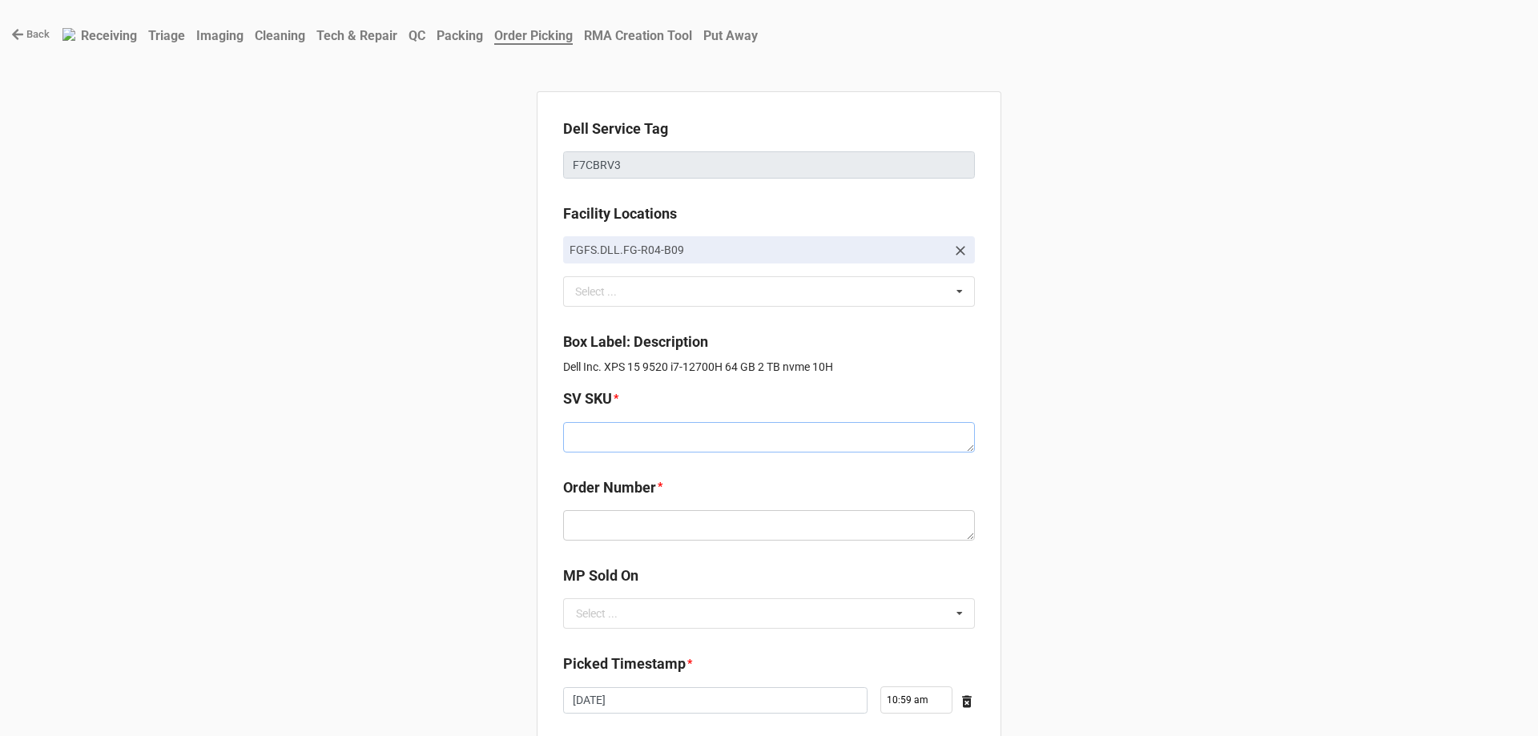
click at [613, 444] on textarea at bounding box center [769, 437] width 412 height 30
paste textarea "D.X9520.W10H.12700H.2TBSXXXX64G.IALG1.XE1.SV.CxxW"
type textarea "x"
type textarea "D.X9520.W10H.12700H.2TBSXXXX64G.IALG1.XE1.SV.CxxW"
click at [687, 496] on b "Order Number *" at bounding box center [769, 491] width 412 height 28
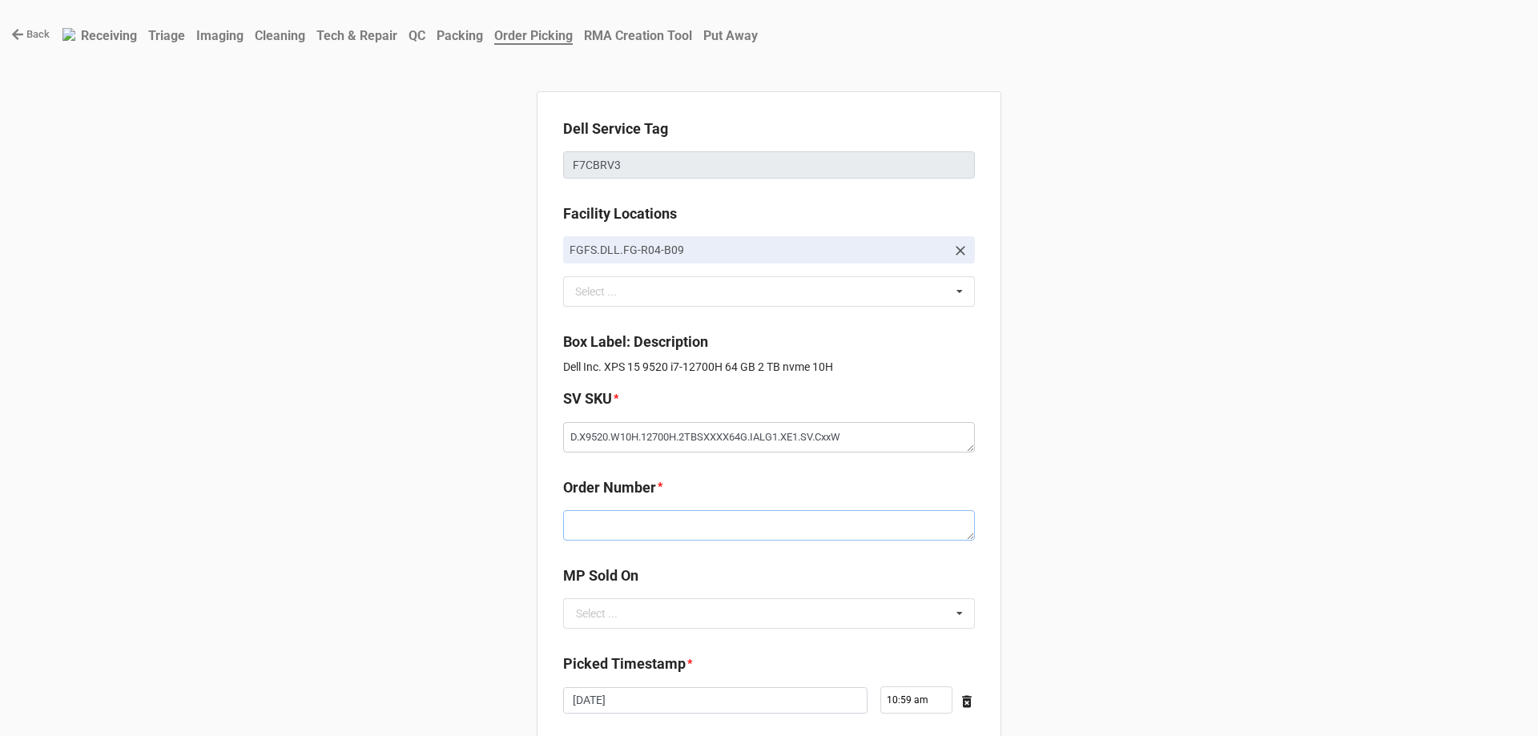
drag, startPoint x: 685, startPoint y: 521, endPoint x: 673, endPoint y: 536, distance: 18.8
click at [685, 524] on textarea at bounding box center [769, 525] width 412 height 30
paste textarea "5034707"
type textarea "x"
type textarea "5034707"
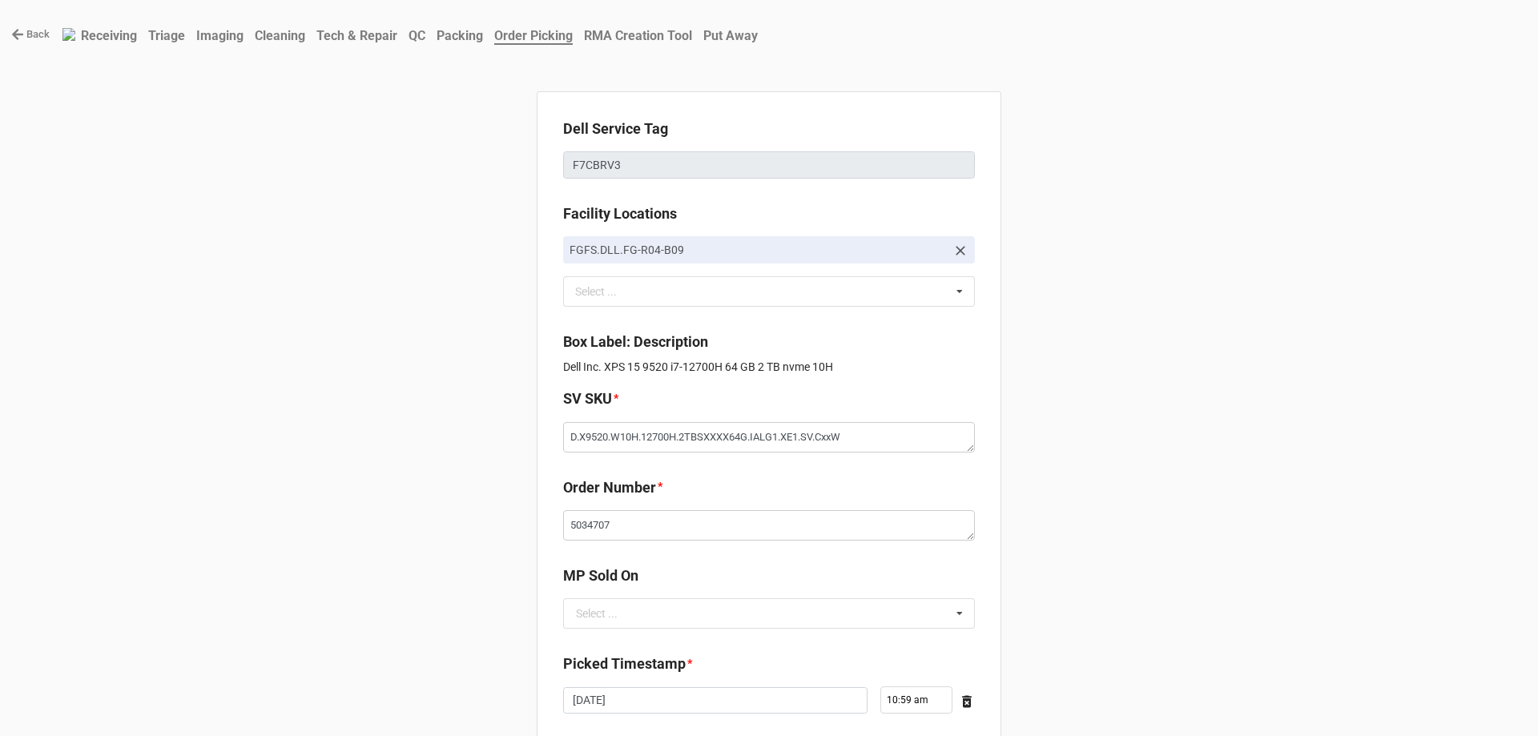
click at [730, 489] on b "Order Number *" at bounding box center [769, 491] width 412 height 28
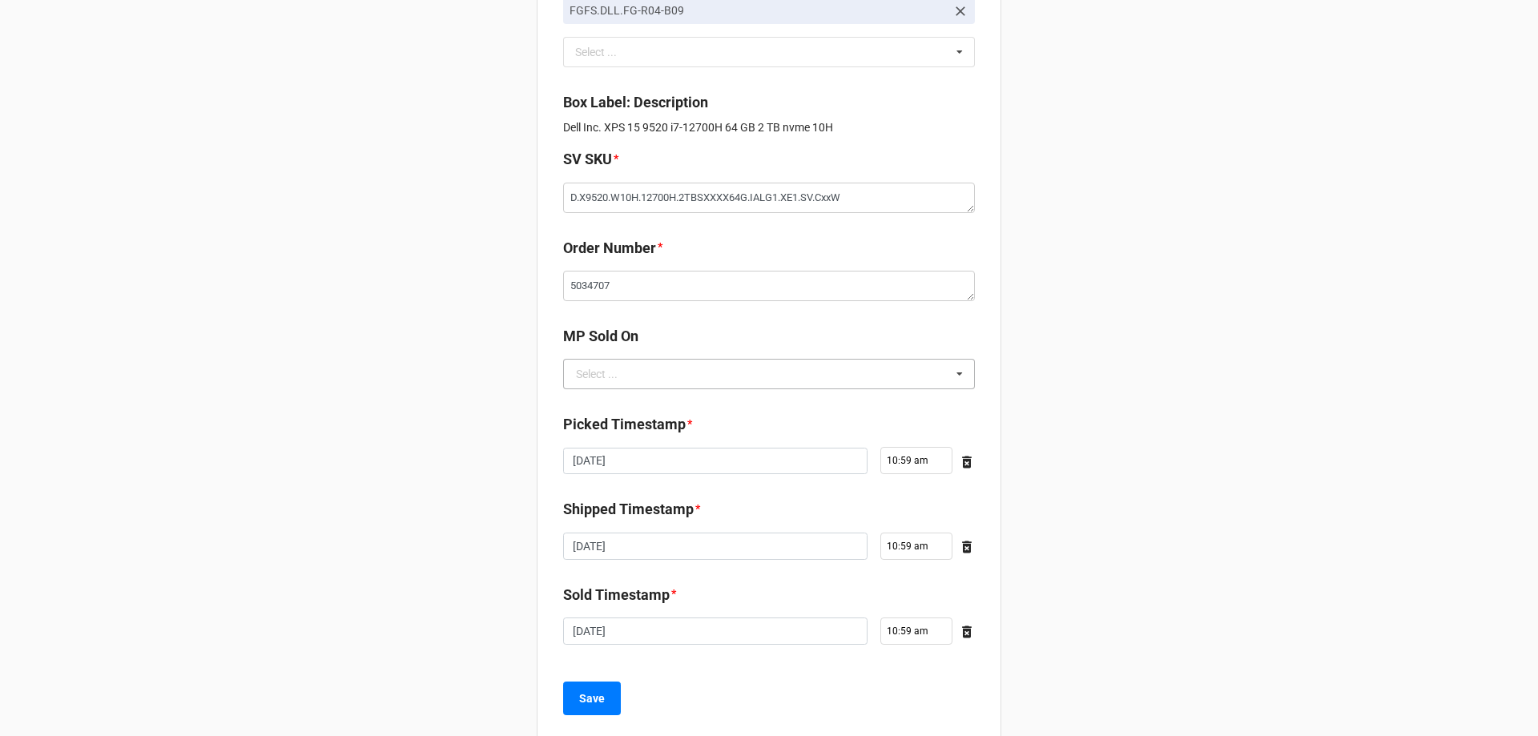
scroll to position [240, 0]
click at [739, 377] on input "text" at bounding box center [770, 373] width 410 height 29
click at [646, 407] on div "D2C" at bounding box center [769, 403] width 410 height 30
type textarea "x"
click at [699, 344] on b "MP Sold On" at bounding box center [769, 338] width 412 height 28
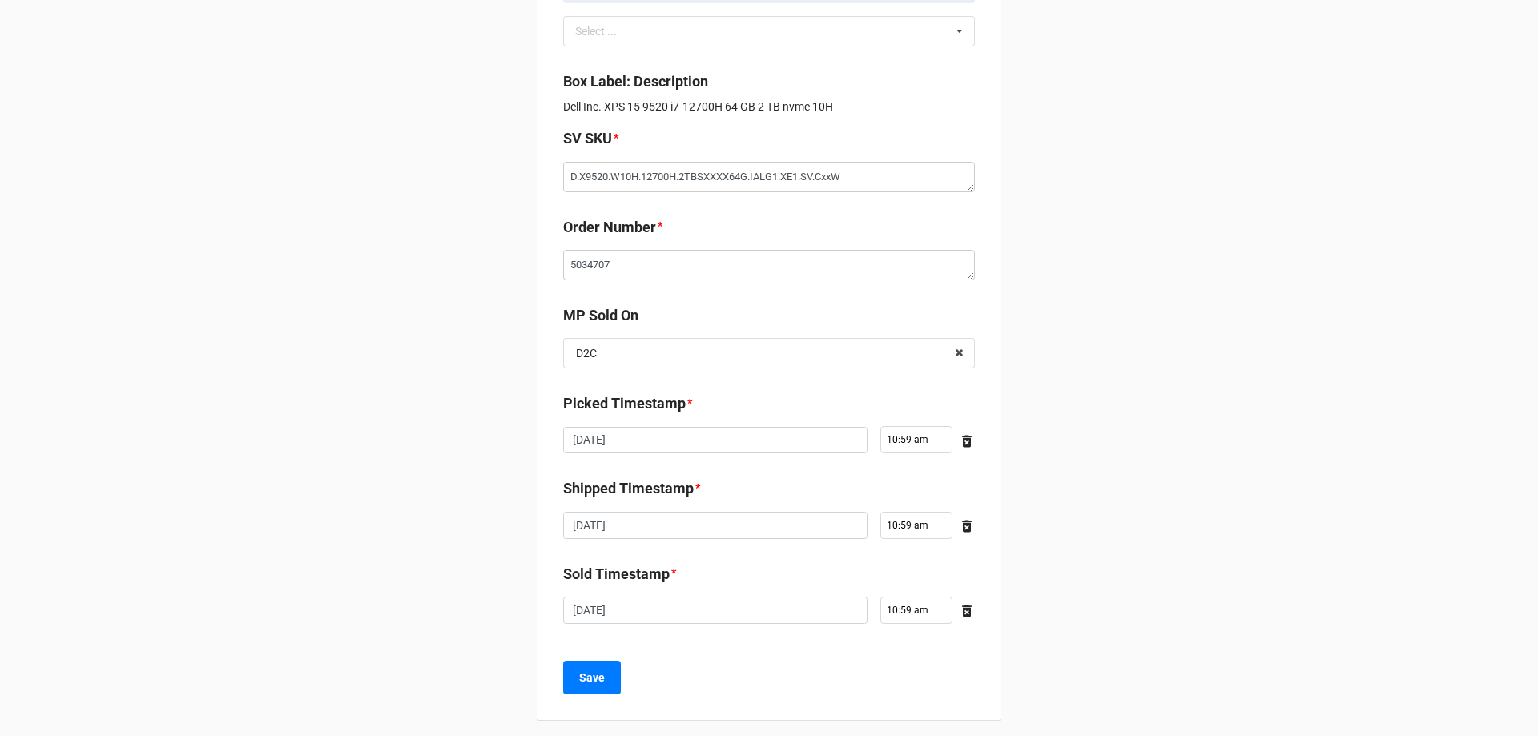
scroll to position [271, 0]
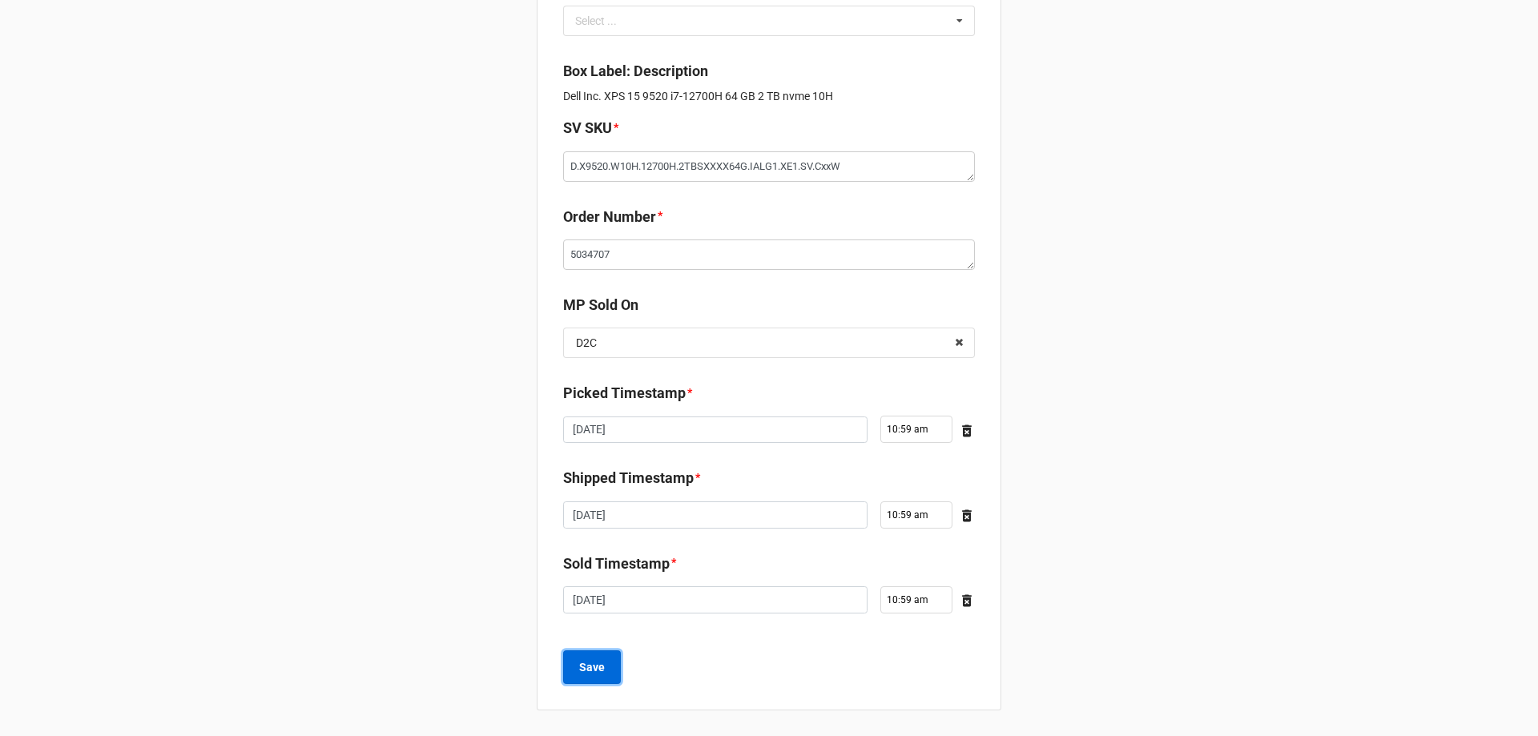
click at [596, 669] on b "Save" at bounding box center [592, 667] width 26 height 17
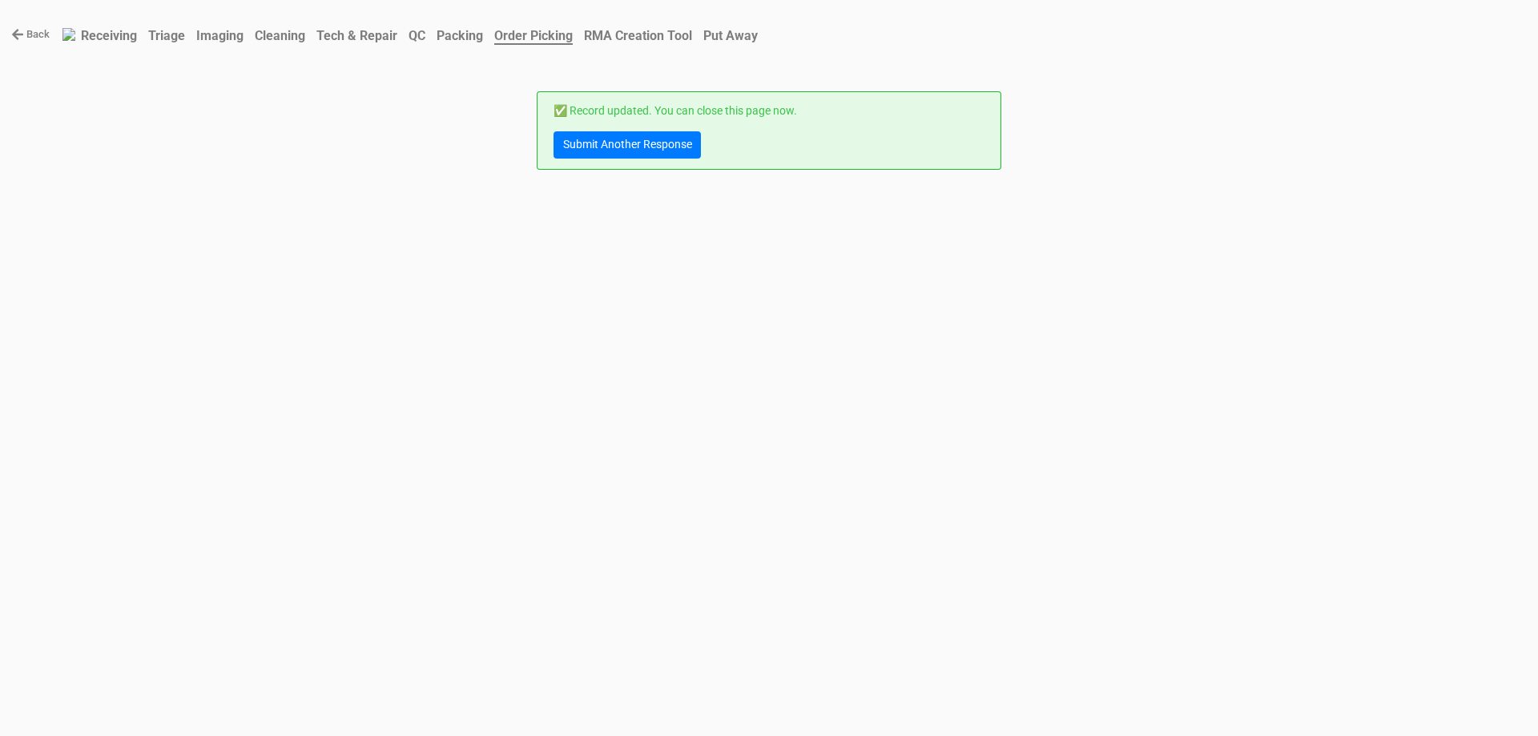
scroll to position [0, 0]
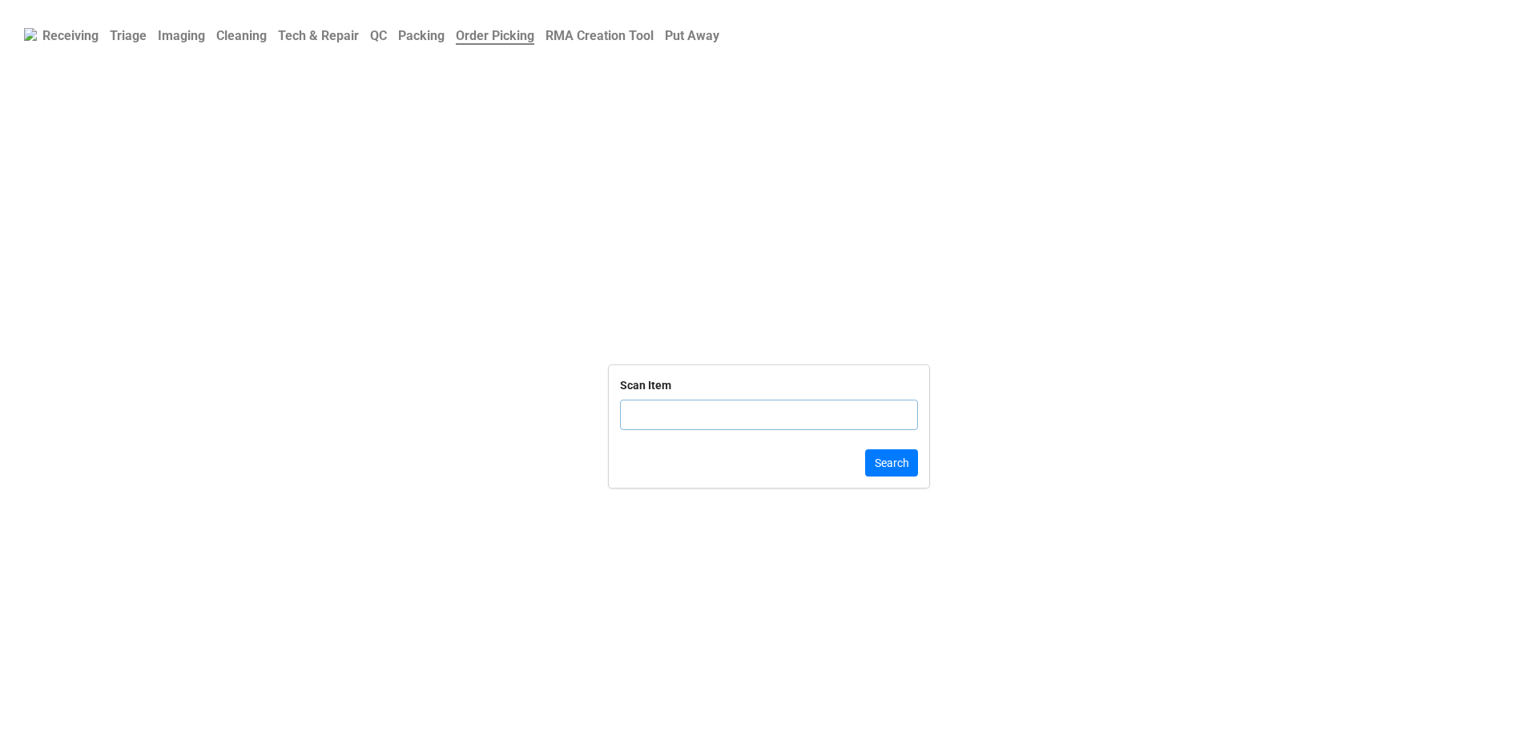
click at [668, 427] on input "text" at bounding box center [769, 415] width 298 height 30
type input "TRD-0000"
click button "Search" at bounding box center [891, 462] width 53 height 27
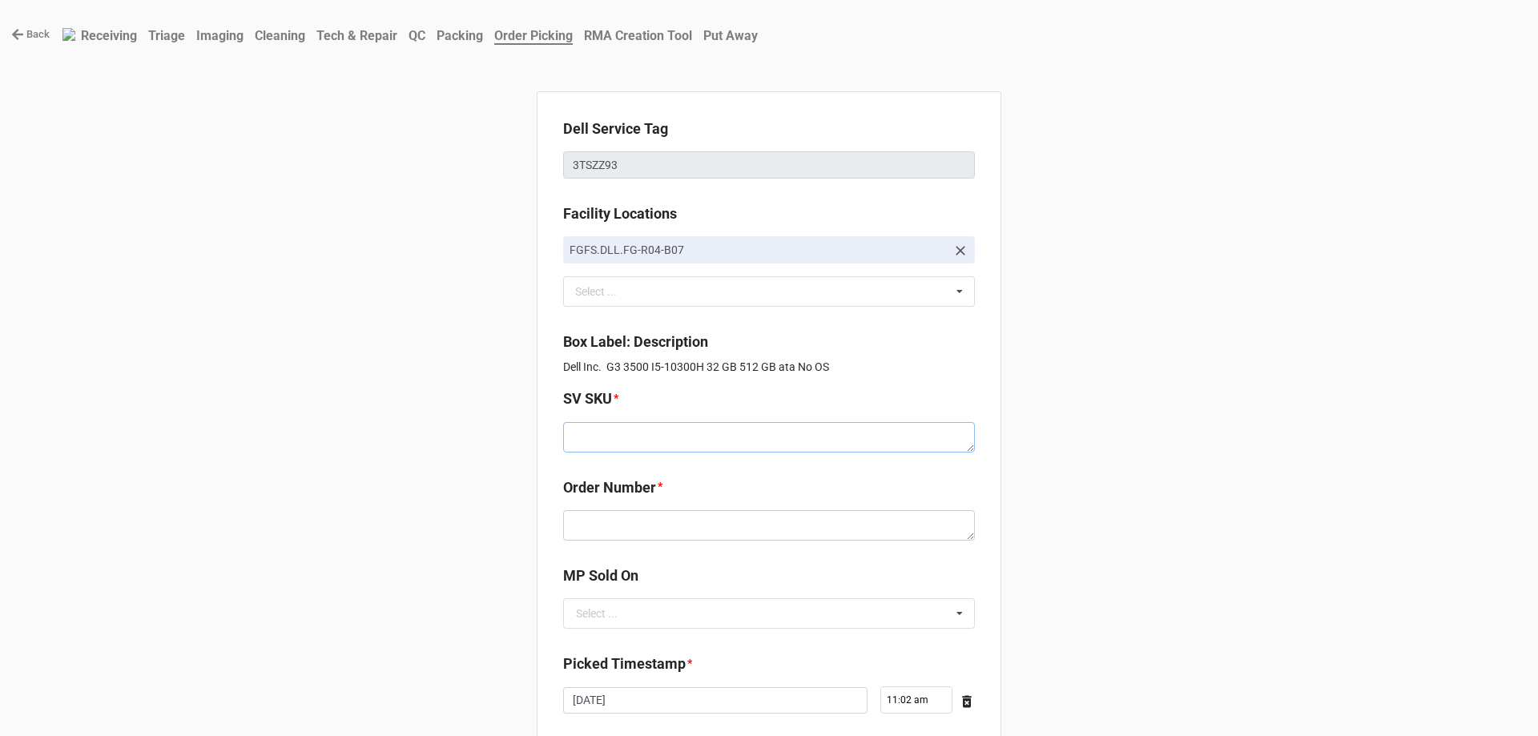
click at [623, 441] on textarea at bounding box center [769, 437] width 412 height 30
paste textarea "D.G3500.NOOS.10300H.512S256S32G.G165T.XP1.BL.CxxW"
type textarea "x"
type textarea "D.G3500.NOOS.10300H.512S256S32G.G165T.XP1.BL.CxxW"
click at [625, 526] on textarea at bounding box center [769, 525] width 412 height 30
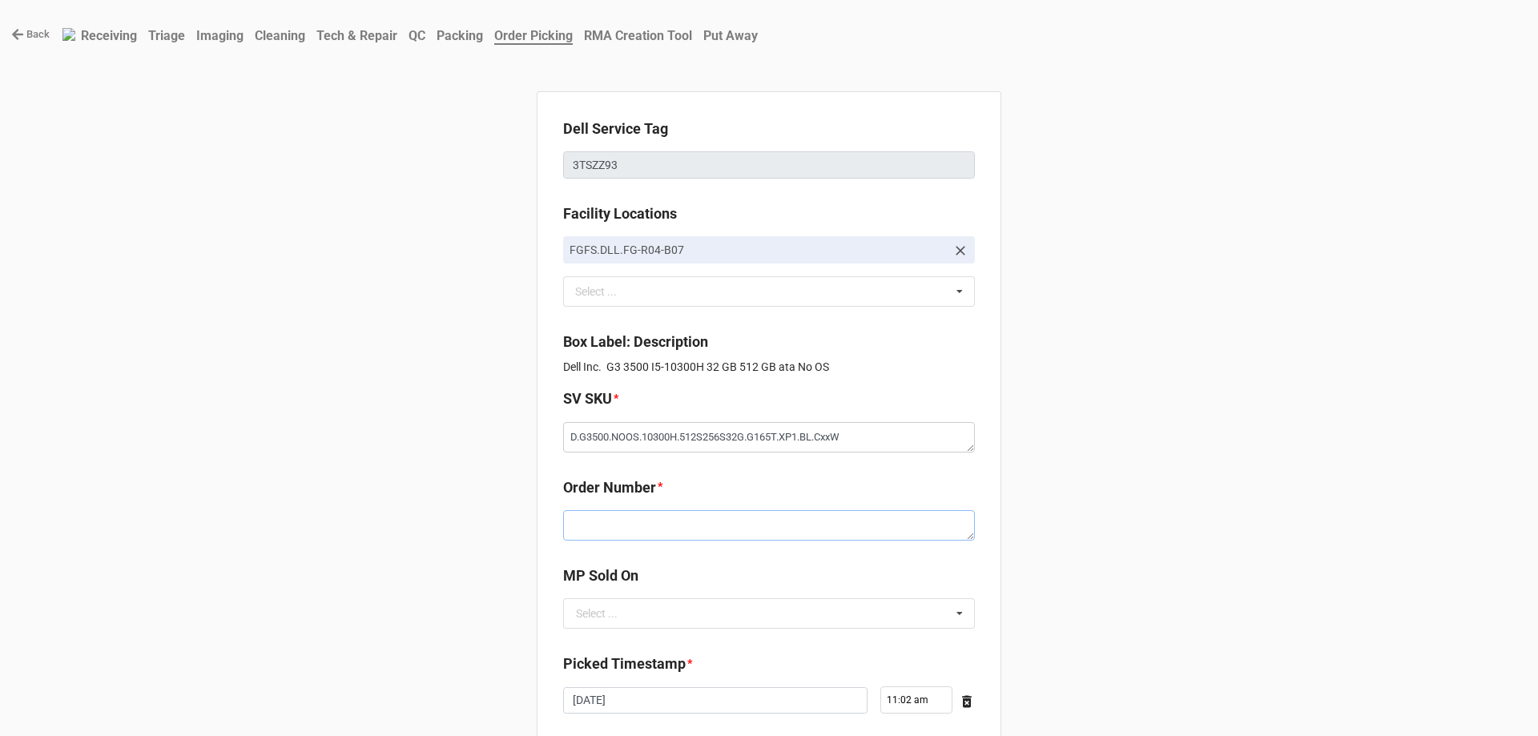
paste textarea "5034658"
type textarea "x"
type textarea "5034658"
click at [638, 605] on input "text" at bounding box center [770, 613] width 410 height 29
click at [599, 639] on div "D2C" at bounding box center [769, 643] width 410 height 30
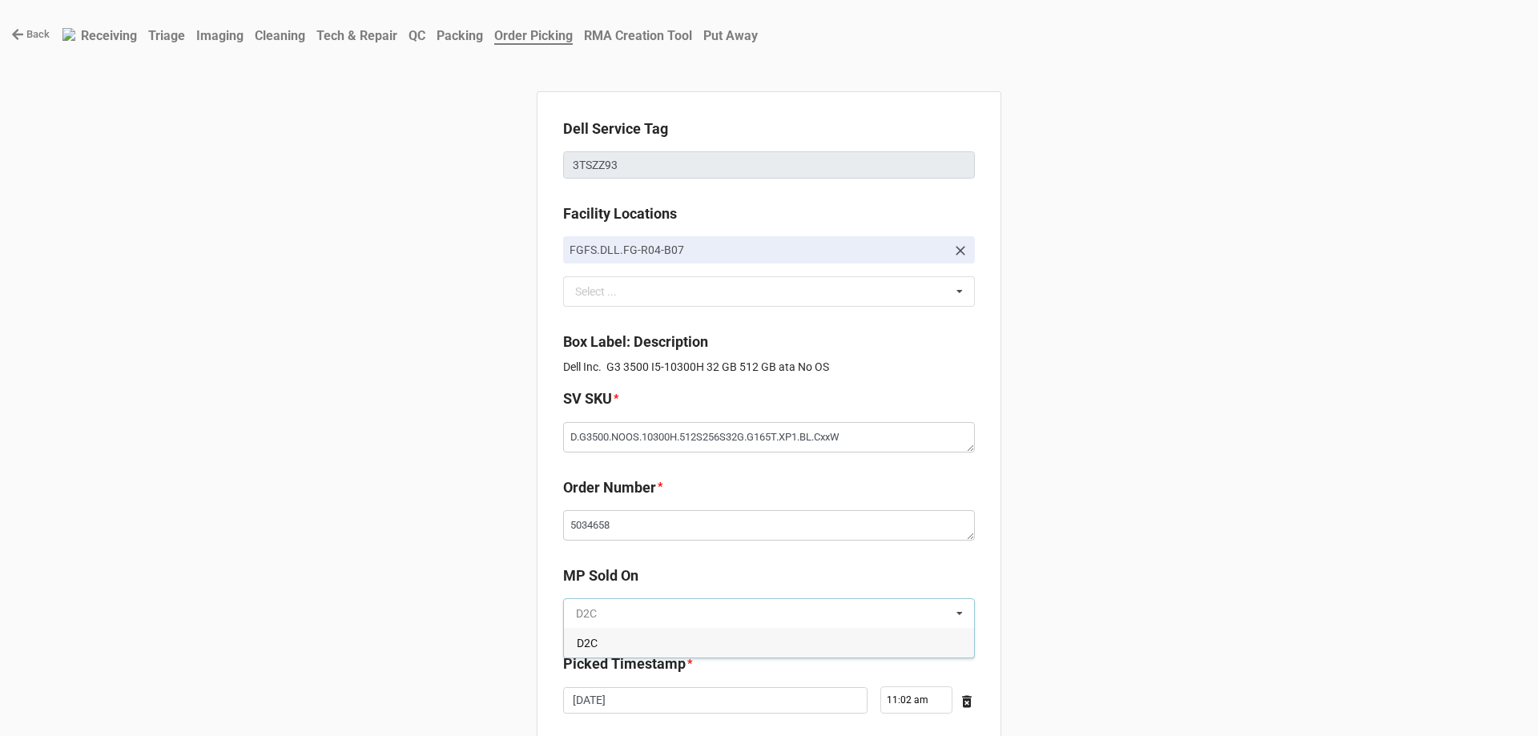
type textarea "x"
click at [864, 539] on textarea "5034658" at bounding box center [769, 525] width 412 height 30
click at [844, 580] on b "MP Sold On" at bounding box center [769, 579] width 412 height 28
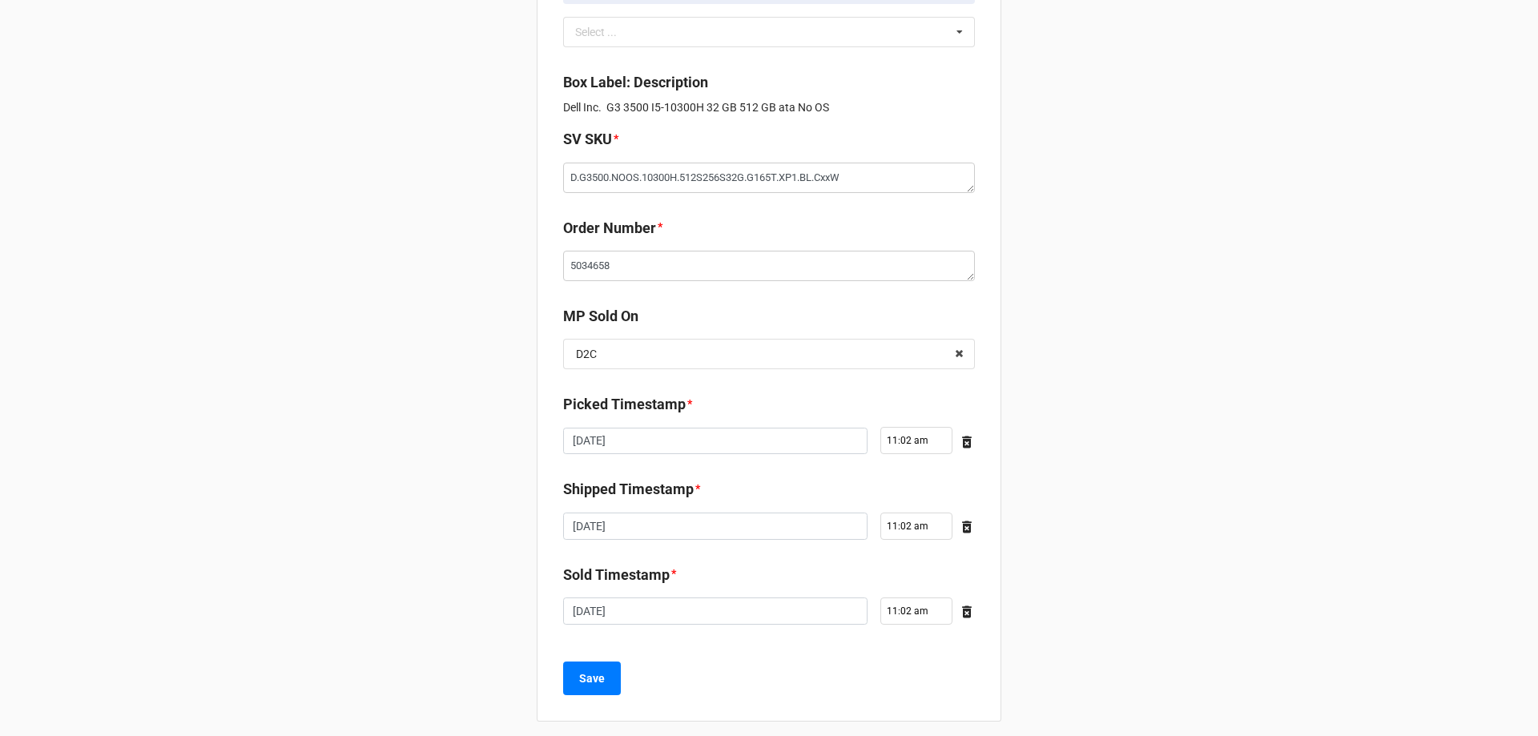
scroll to position [271, 0]
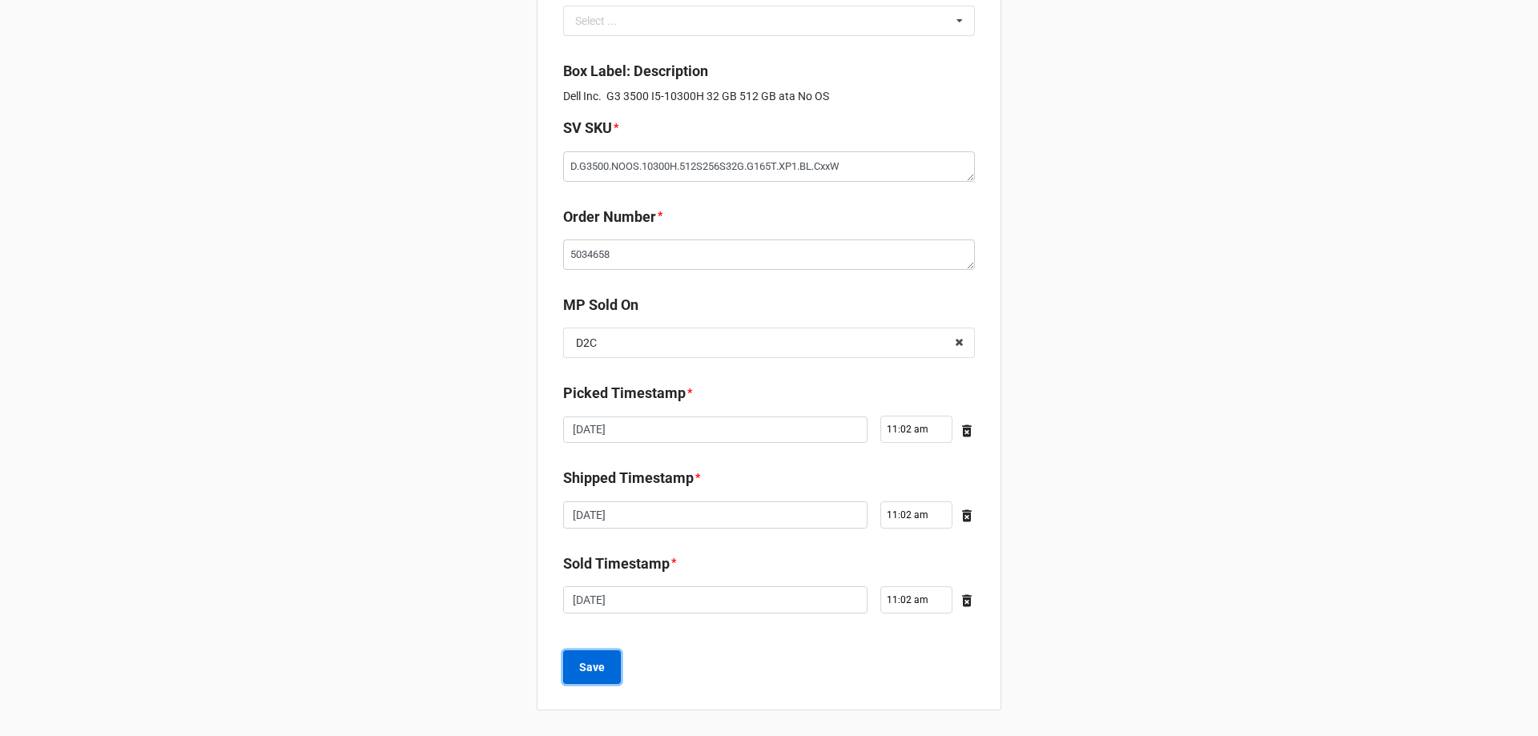
click at [601, 661] on button "Save" at bounding box center [592, 667] width 58 height 34
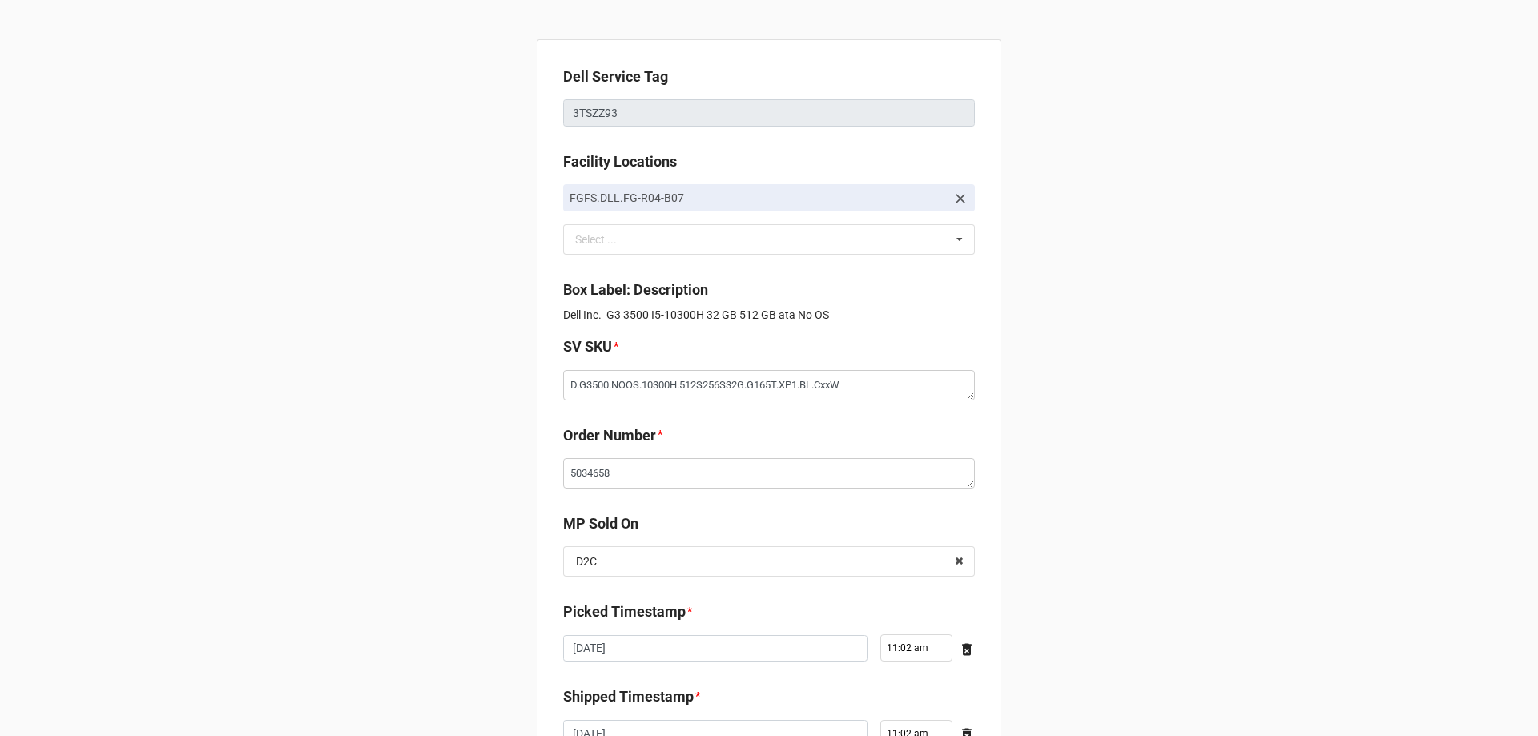
scroll to position [0, 0]
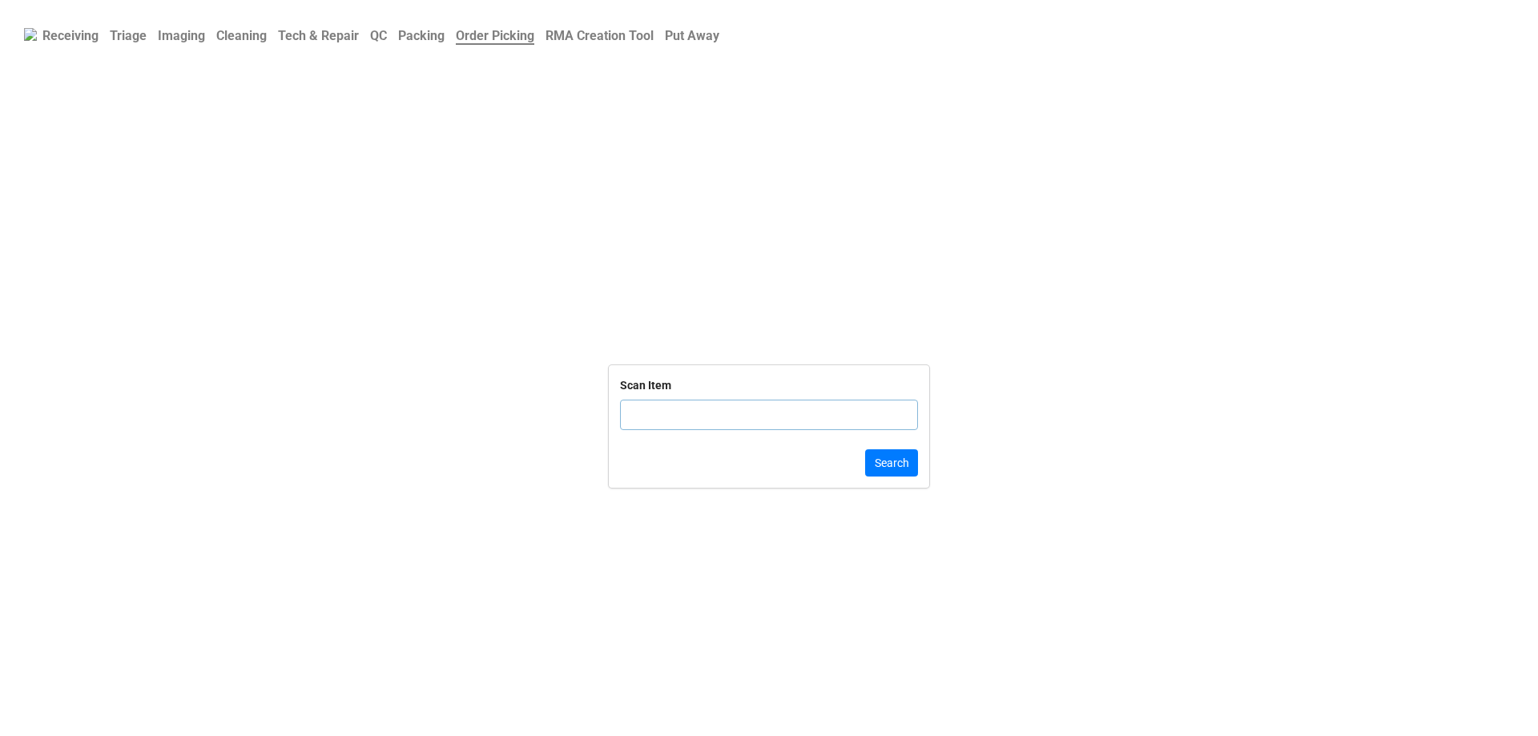
click at [705, 412] on input "text" at bounding box center [769, 415] width 298 height 30
type input "TRD-0000036"
click button "Search" at bounding box center [891, 462] width 53 height 27
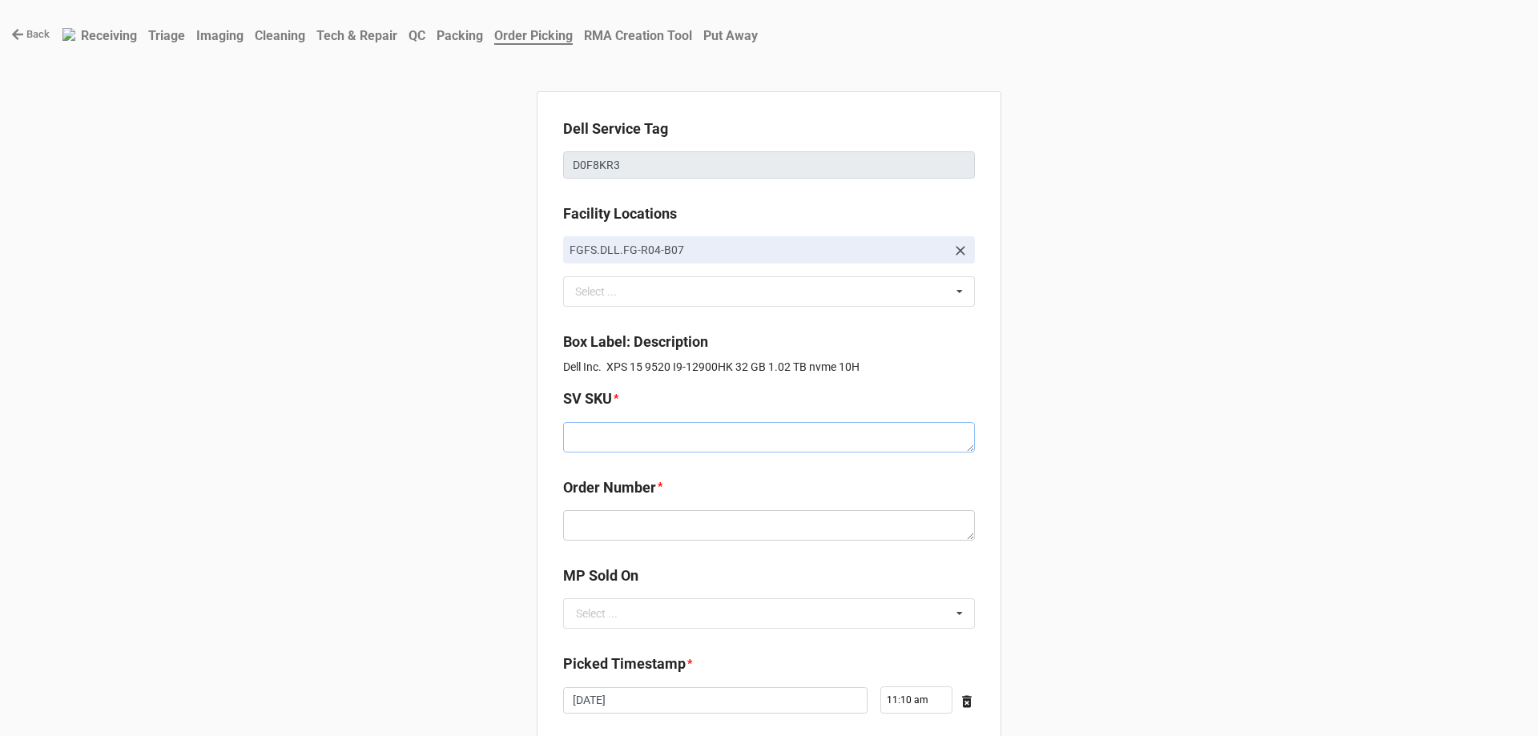
click at [596, 433] on textarea at bounding box center [769, 437] width 412 height 30
paste textarea "D.X9520.W10H.1290HK.1TBSXXXX32G.IALG1.5E1.SV.AxxW"
type textarea "x"
type textarea "D.X9520.W10H.1290HK.1TBSXXXX32G.IALG1.5E1.SV.AxxW"
click at [678, 482] on b "Order Number *" at bounding box center [769, 491] width 412 height 28
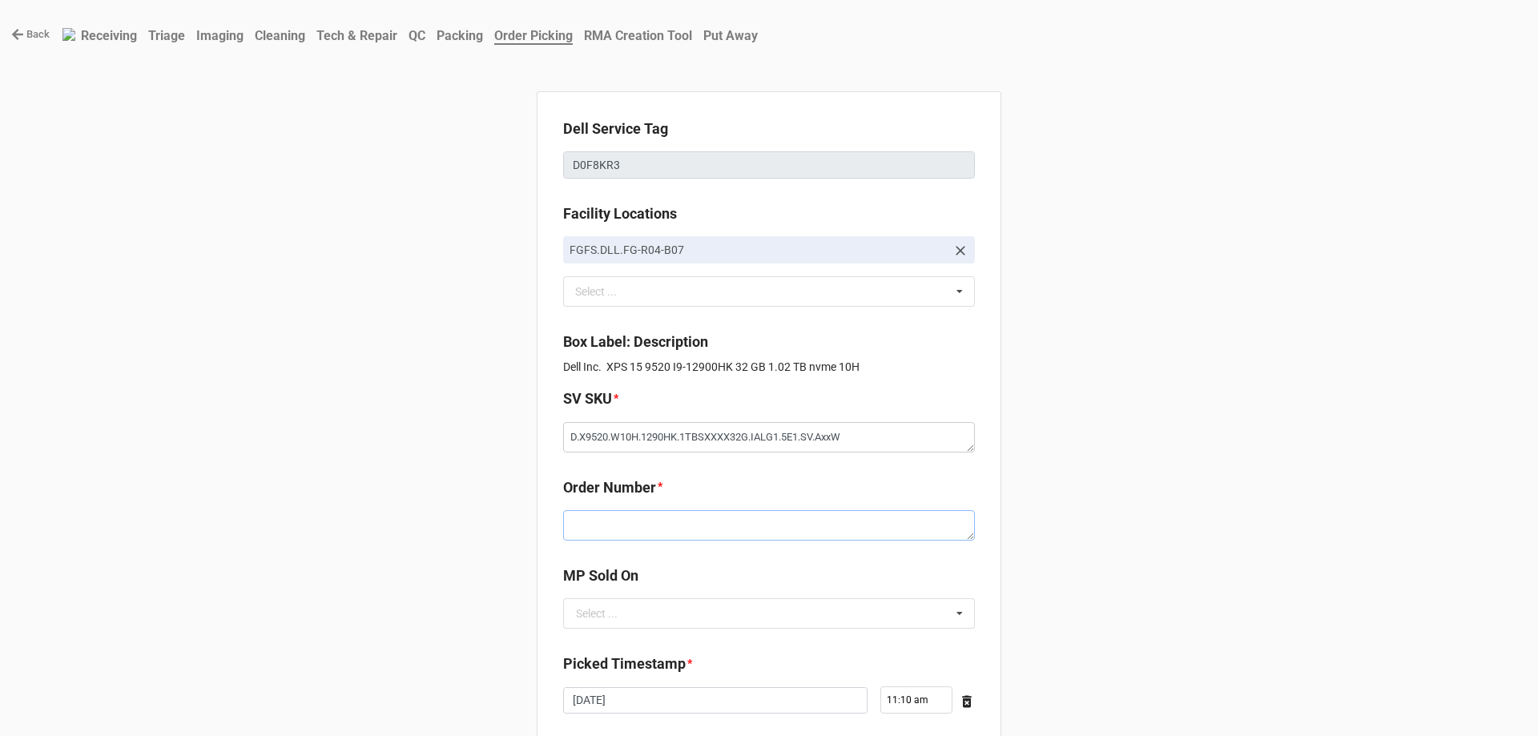
click at [650, 526] on textarea at bounding box center [769, 525] width 412 height 30
paste textarea "5034708"
type textarea "x"
type textarea "5034708"
click at [759, 493] on b "Order Number *" at bounding box center [769, 491] width 412 height 28
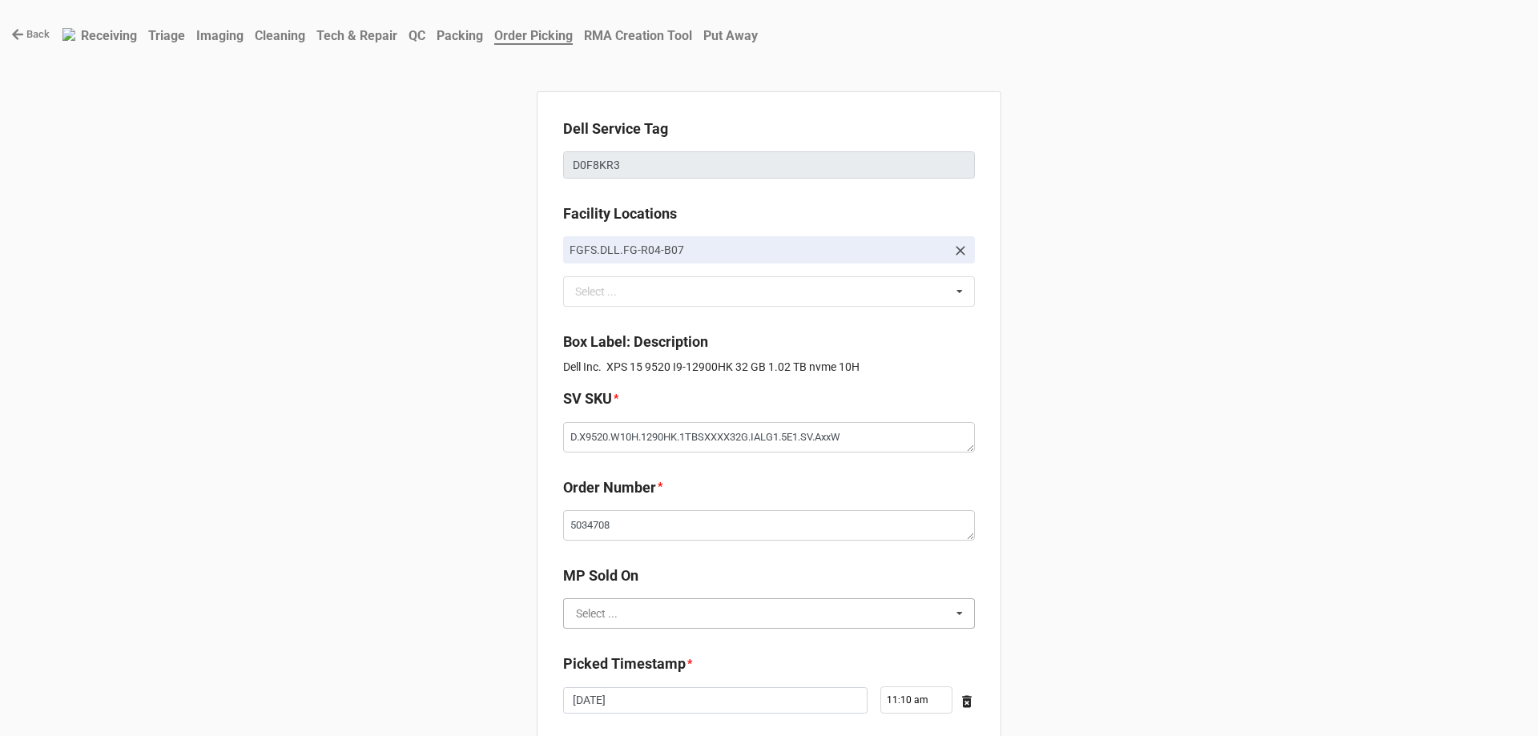
click at [703, 604] on input "text" at bounding box center [770, 613] width 410 height 29
click at [639, 638] on div "D2C" at bounding box center [769, 643] width 410 height 30
type textarea "x"
click at [821, 652] on div "Dell Service Tag D0F8KR3 Facility Locations FGFS.DLL.FG-R04-B07 Select ... No r…" at bounding box center [769, 536] width 465 height 890
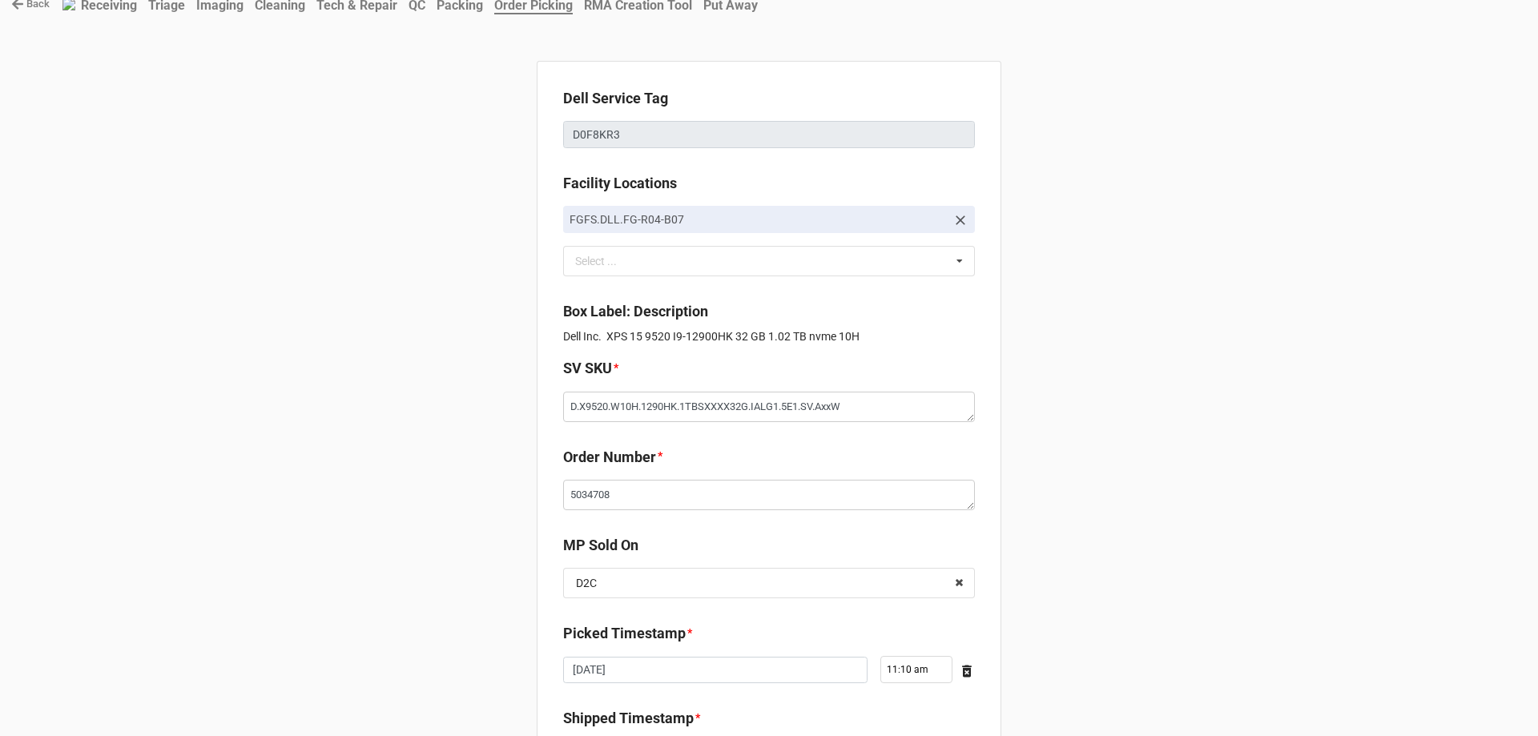
scroll to position [271, 0]
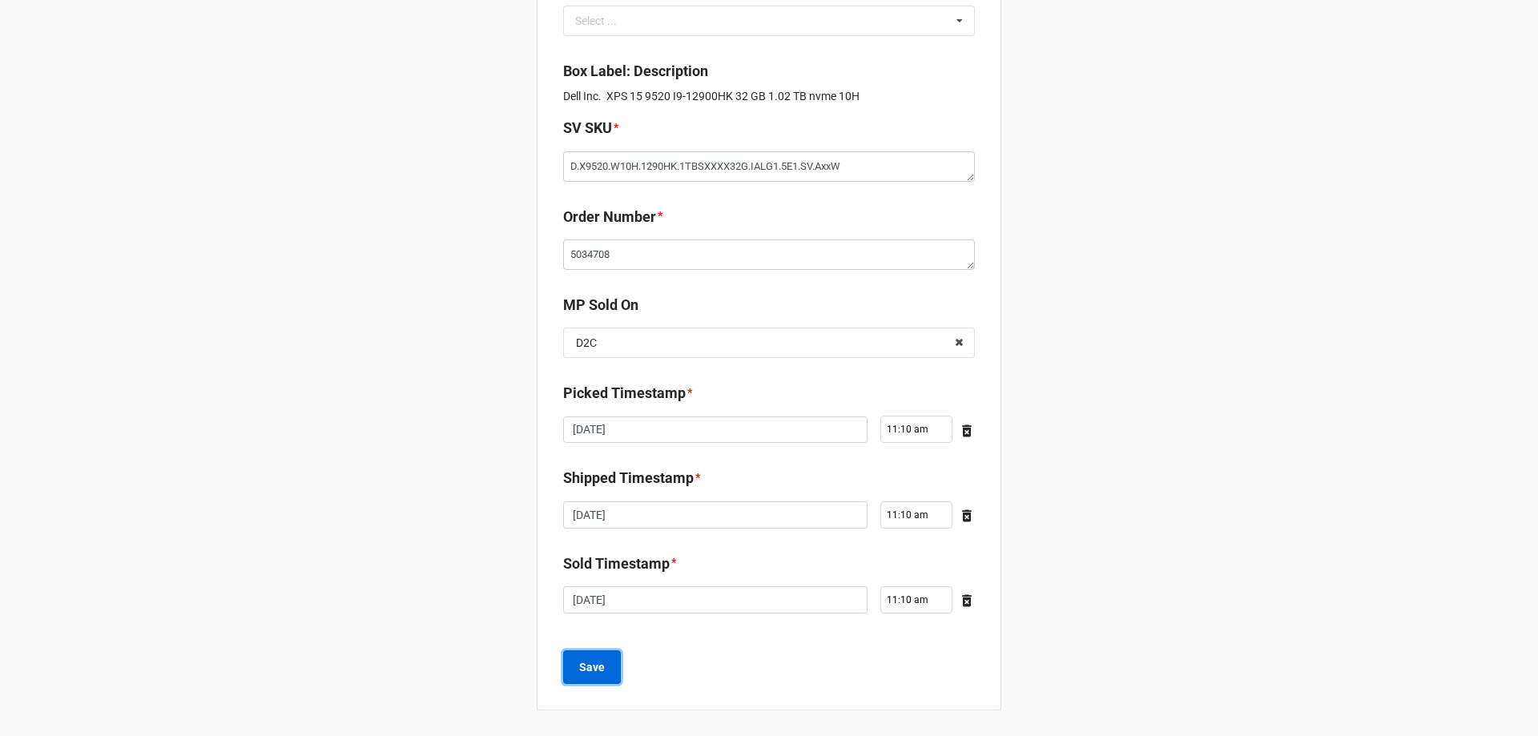
click at [598, 667] on b "Save" at bounding box center [592, 667] width 26 height 17
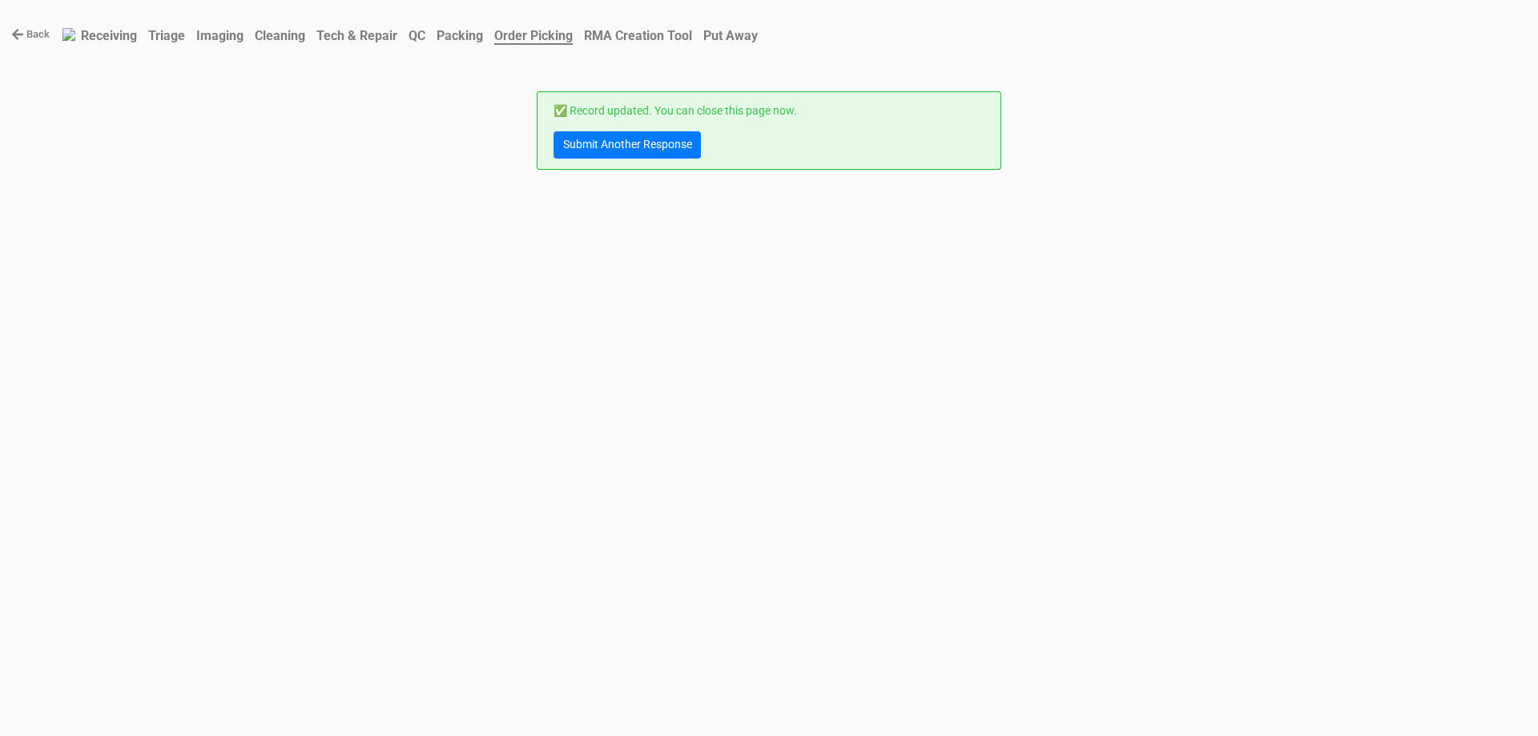
scroll to position [0, 0]
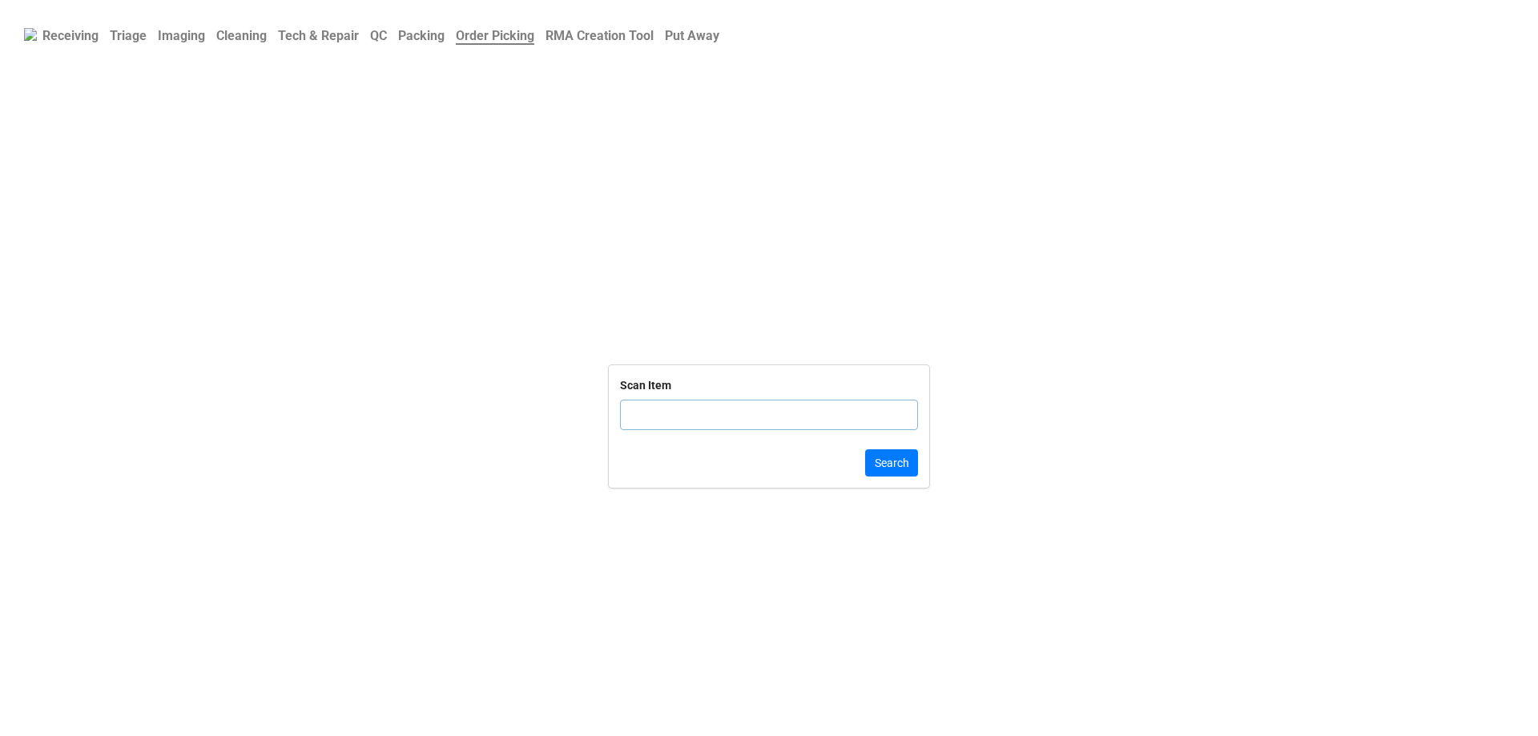
click at [759, 425] on input "text" at bounding box center [769, 415] width 298 height 30
type input "TRD-000003532"
click button "Search" at bounding box center [891, 462] width 53 height 27
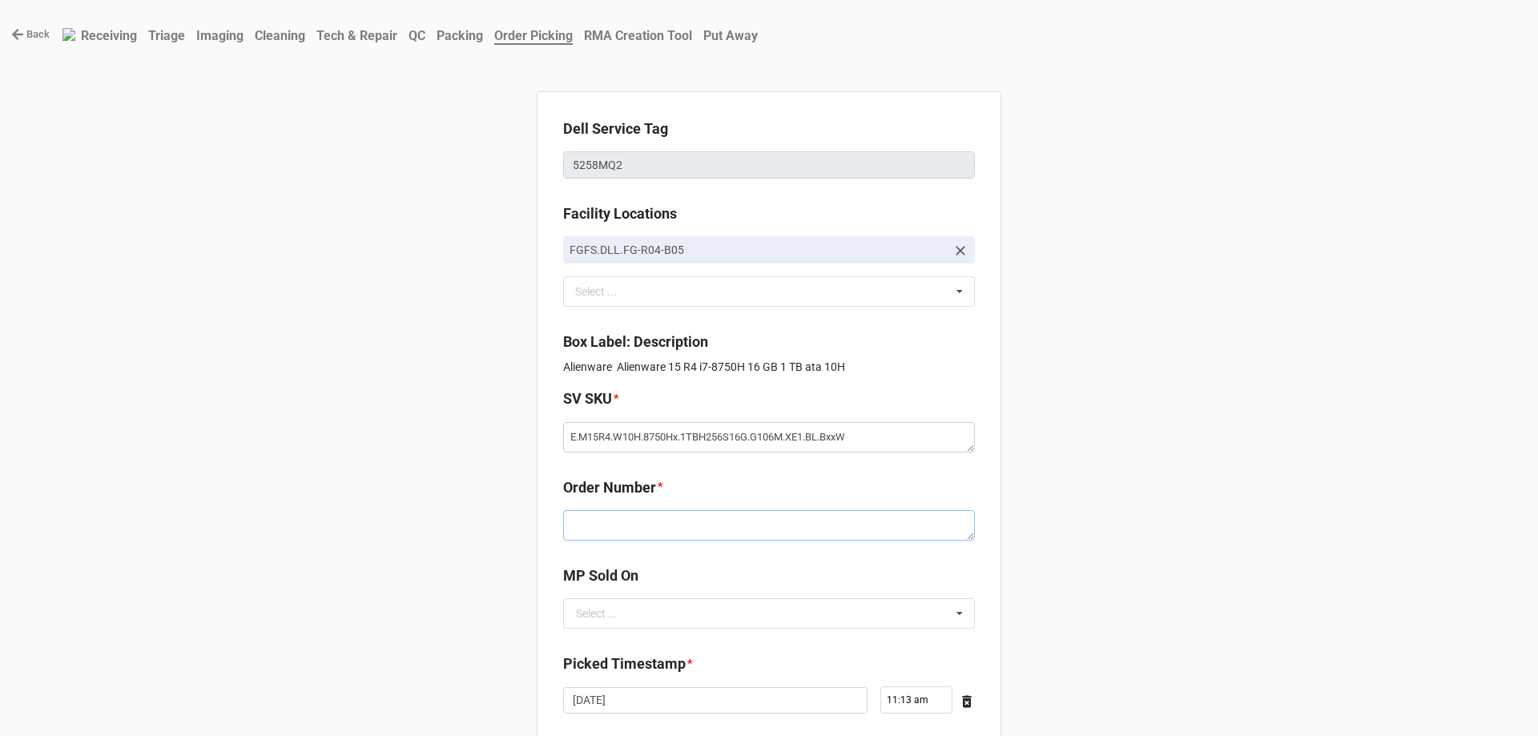
click at [691, 524] on textarea at bounding box center [769, 525] width 412 height 30
paste textarea "5034679"
type textarea "x"
type textarea "5034679"
click at [609, 610] on div "Select ..." at bounding box center [597, 613] width 42 height 11
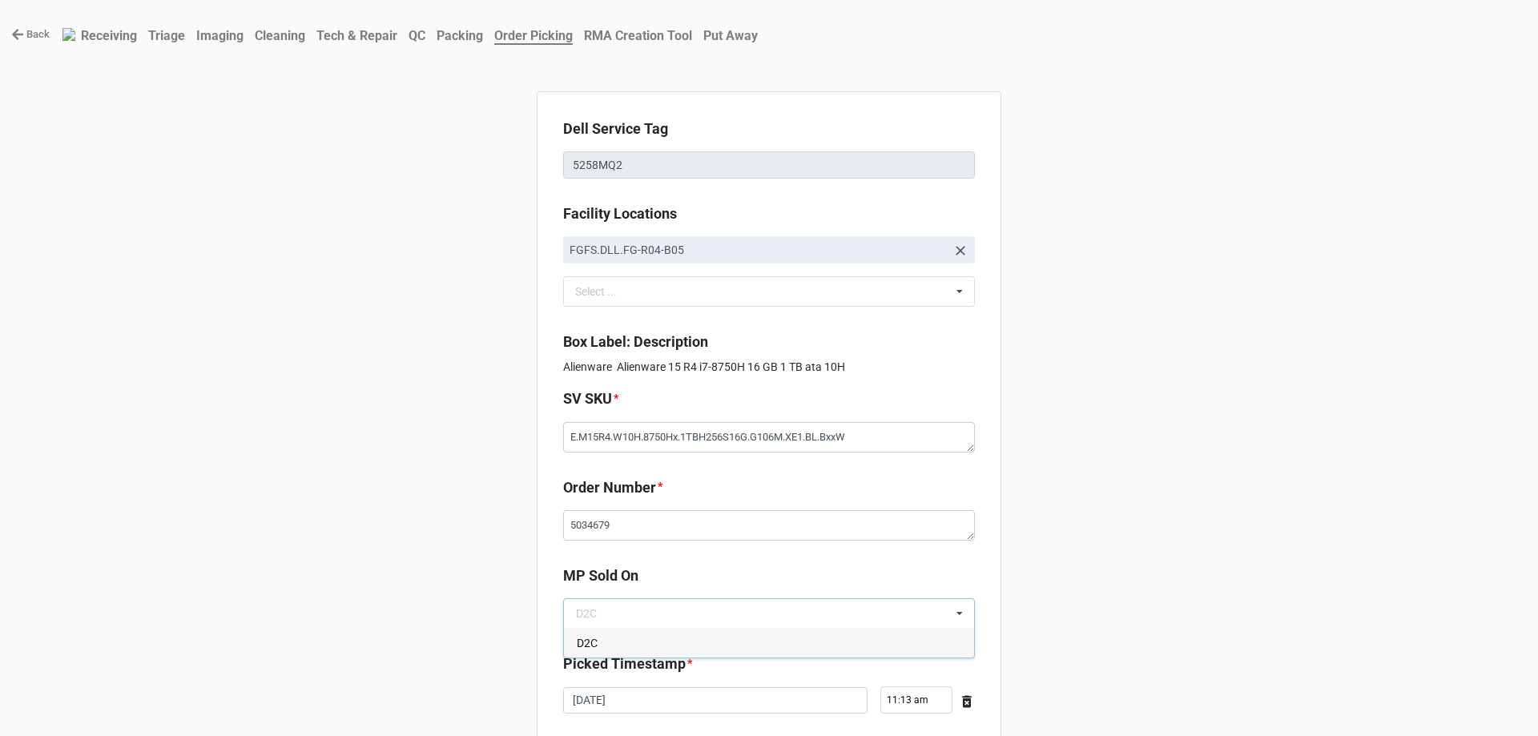
click at [589, 637] on span "D2C" at bounding box center [587, 643] width 21 height 13
type textarea "x"
click at [659, 570] on b "MP Sold On" at bounding box center [769, 579] width 412 height 28
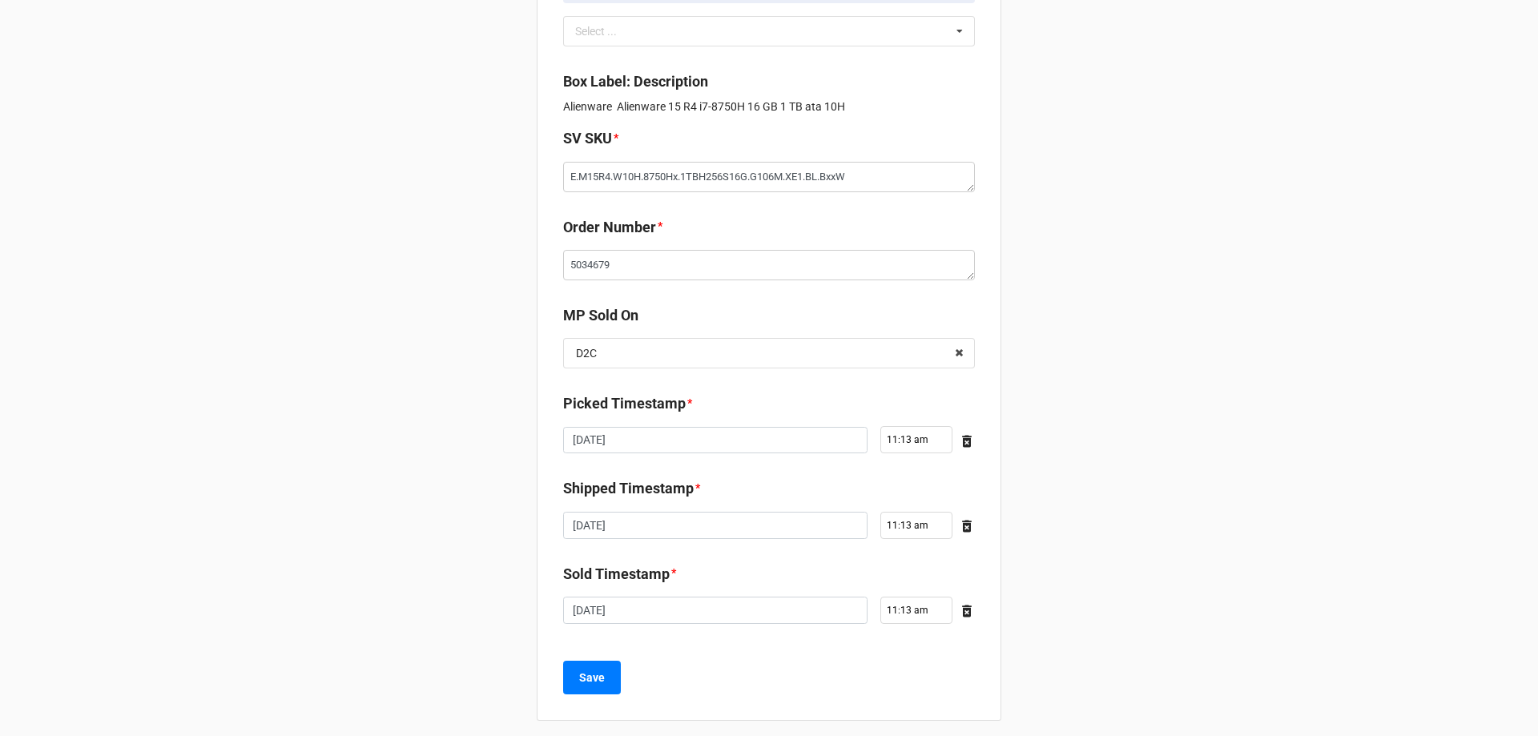
scroll to position [271, 0]
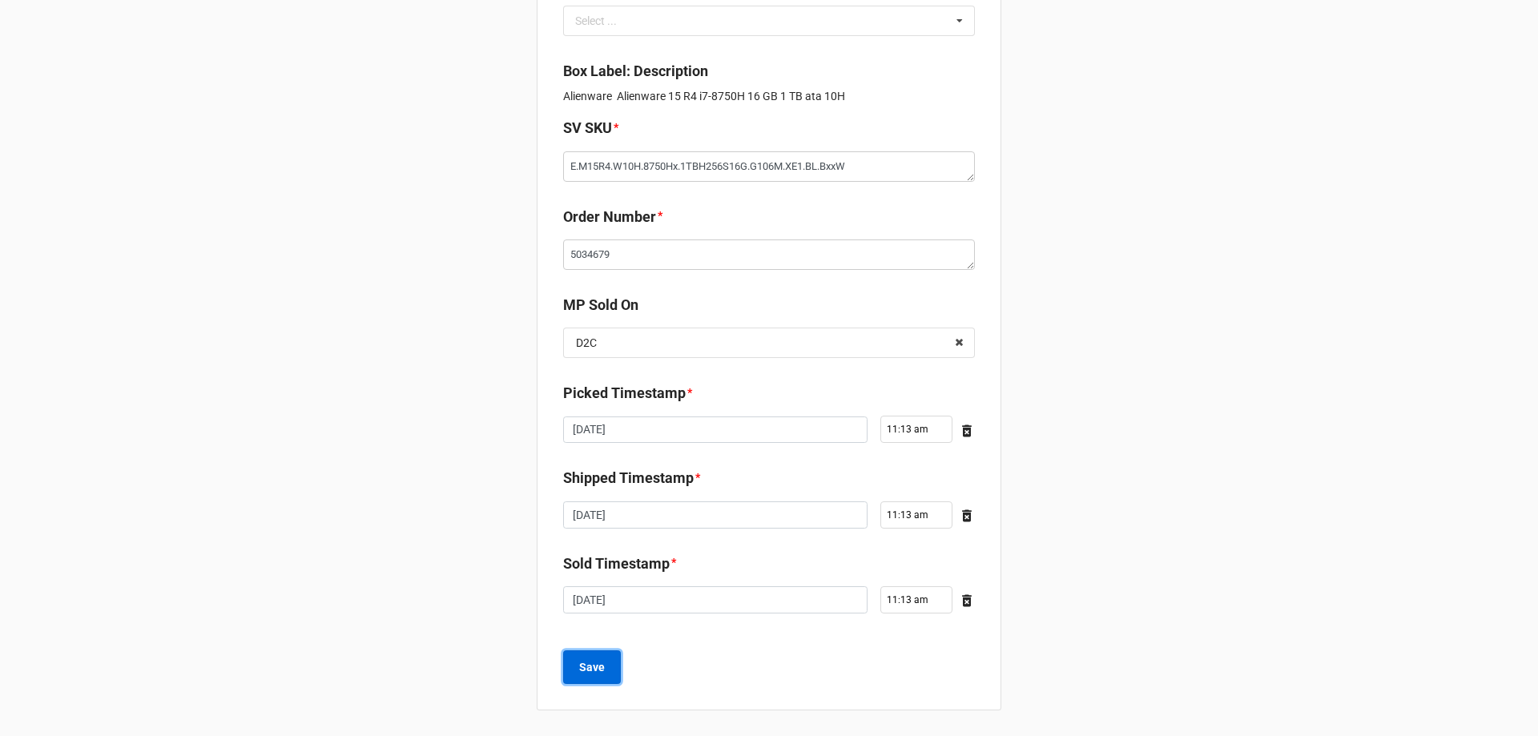
click at [590, 659] on b "Save" at bounding box center [592, 667] width 26 height 17
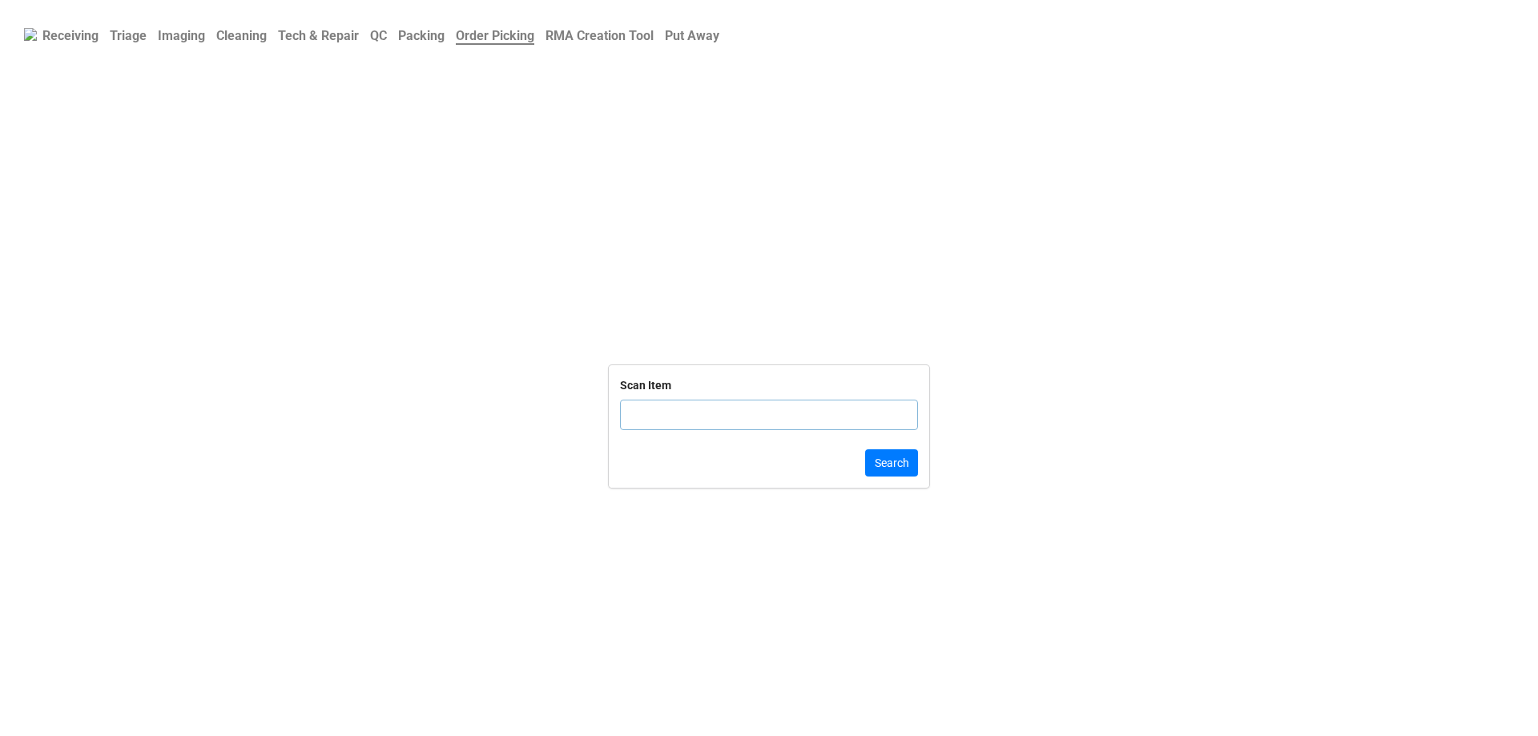
click at [693, 421] on input "text" at bounding box center [769, 415] width 298 height 30
type input "TRD-000003532"
click button "Search" at bounding box center [891, 462] width 53 height 27
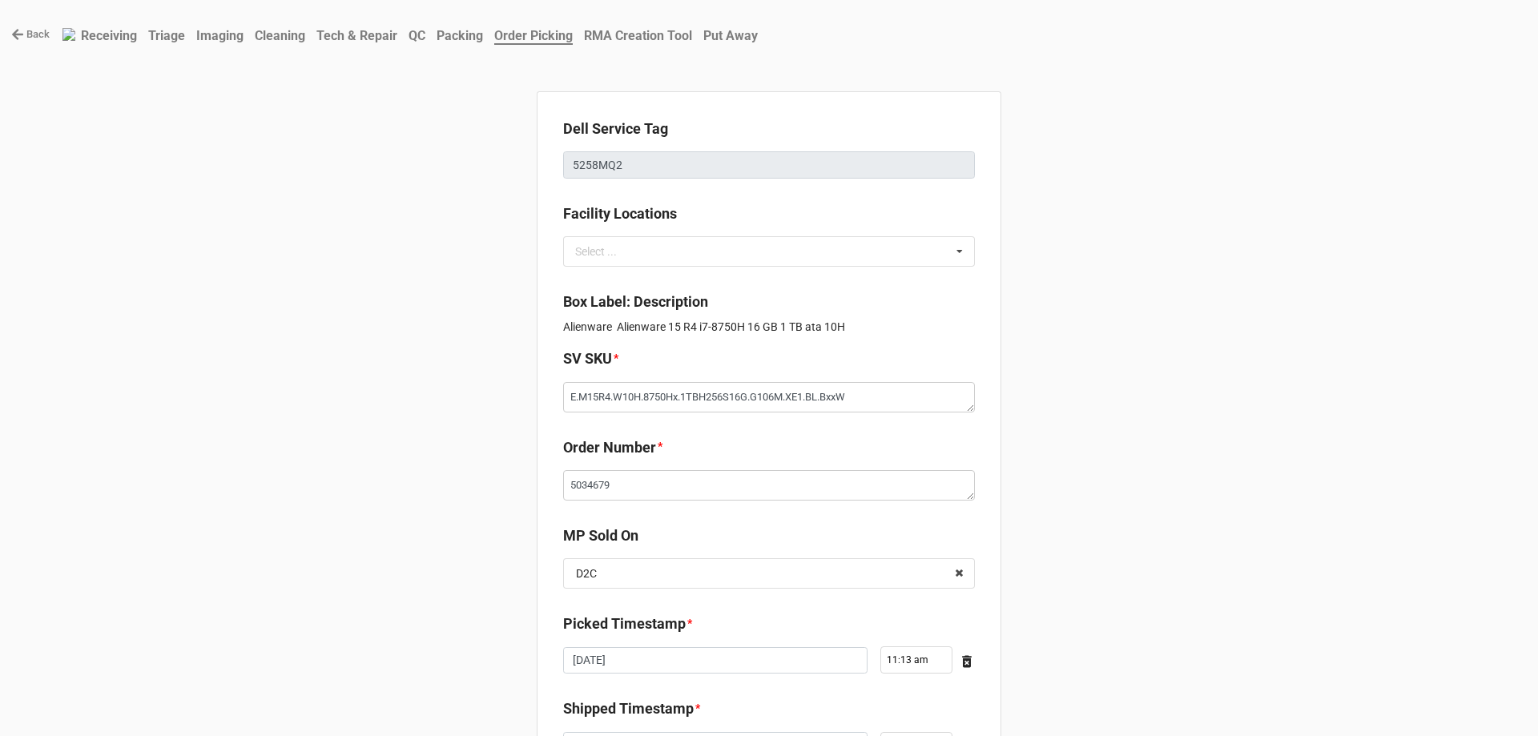
type textarea "x"
click at [27, 34] on link "Back" at bounding box center [30, 34] width 38 height 16
